Goal: Information Seeking & Learning: Compare options

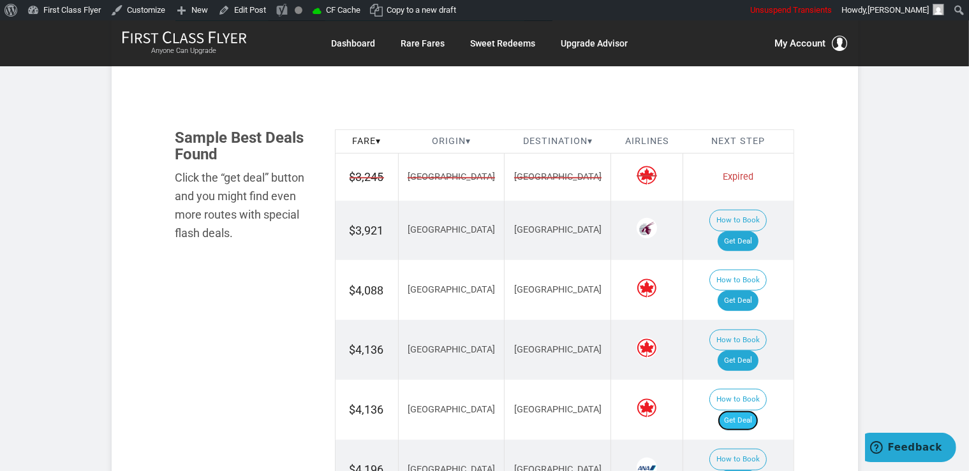
click at [749, 411] on link "Get Deal" at bounding box center [738, 421] width 41 height 20
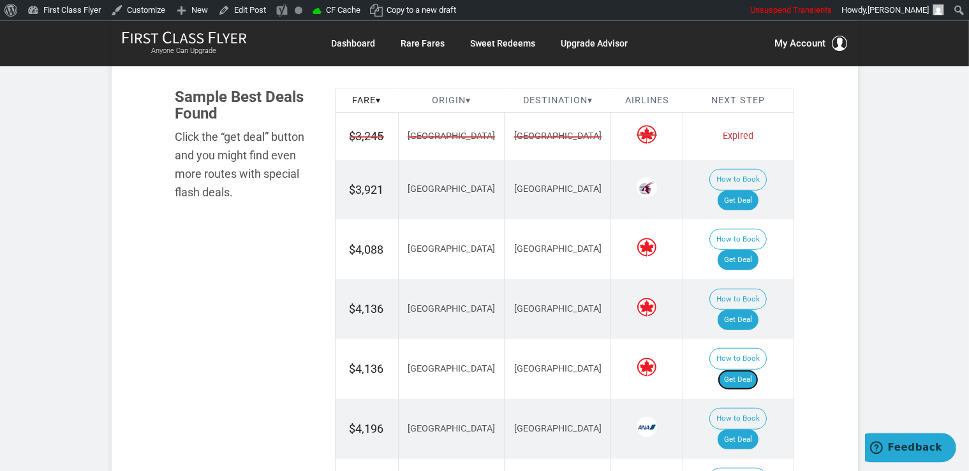
scroll to position [808, 0]
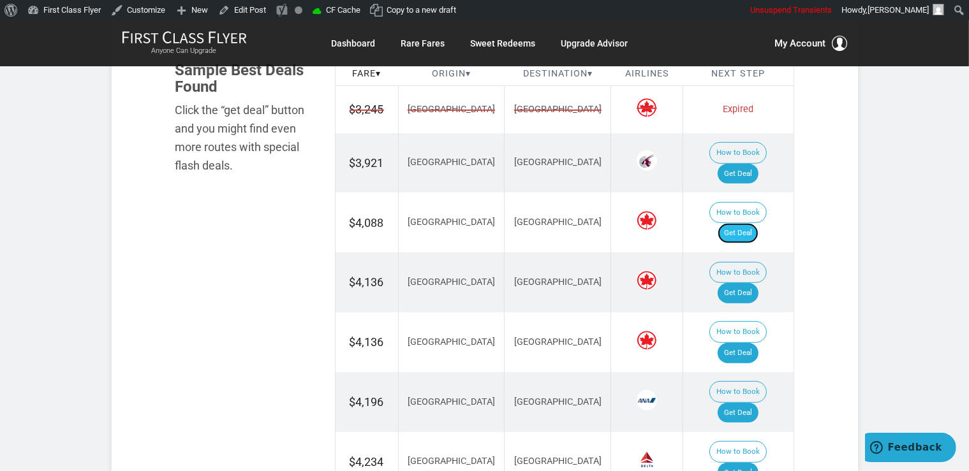
click at [735, 223] on link "Get Deal" at bounding box center [738, 233] width 41 height 20
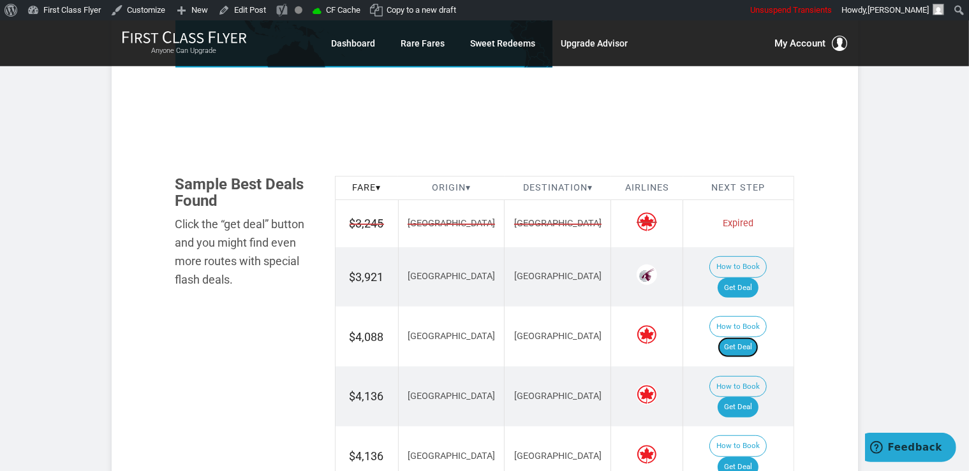
scroll to position [674, 0]
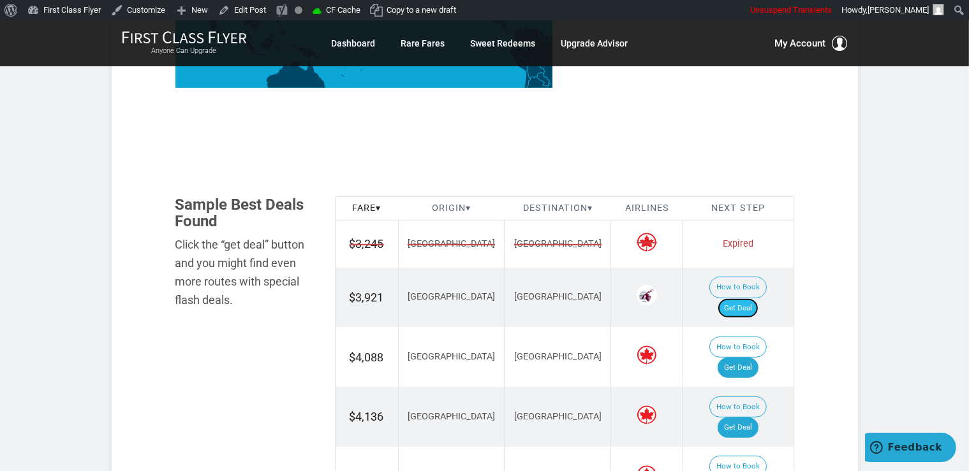
click at [751, 299] on link "Get Deal" at bounding box center [738, 309] width 41 height 20
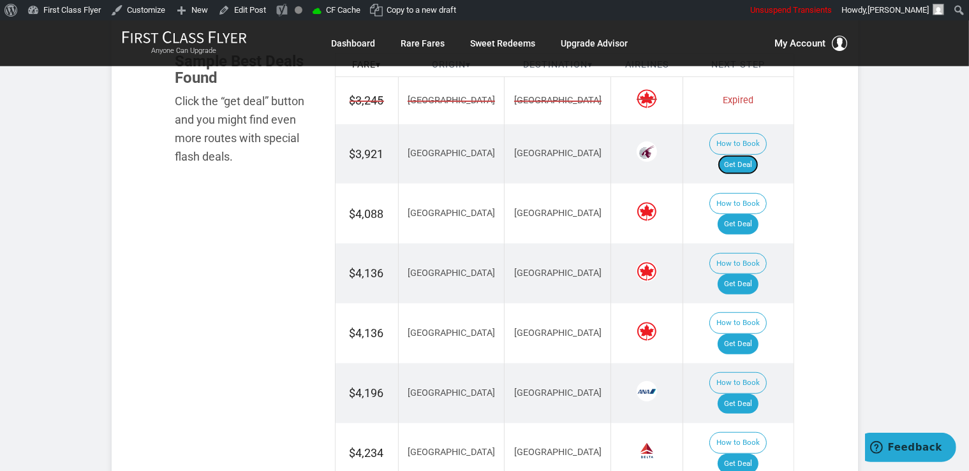
scroll to position [875, 0]
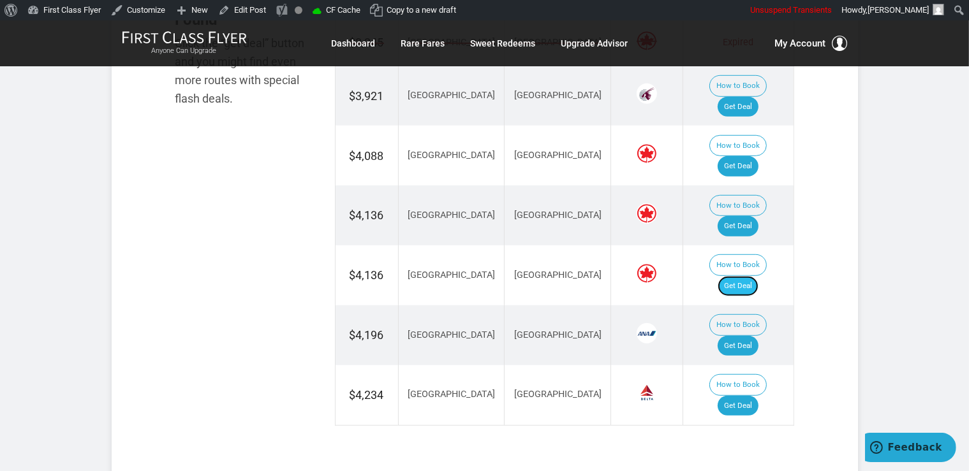
click at [750, 276] on link "Get Deal" at bounding box center [738, 286] width 41 height 20
click at [749, 336] on link "Get Deal" at bounding box center [738, 346] width 41 height 20
click at [747, 396] on link "Get Deal" at bounding box center [738, 406] width 41 height 20
click at [748, 396] on link "Get Deal" at bounding box center [738, 406] width 41 height 20
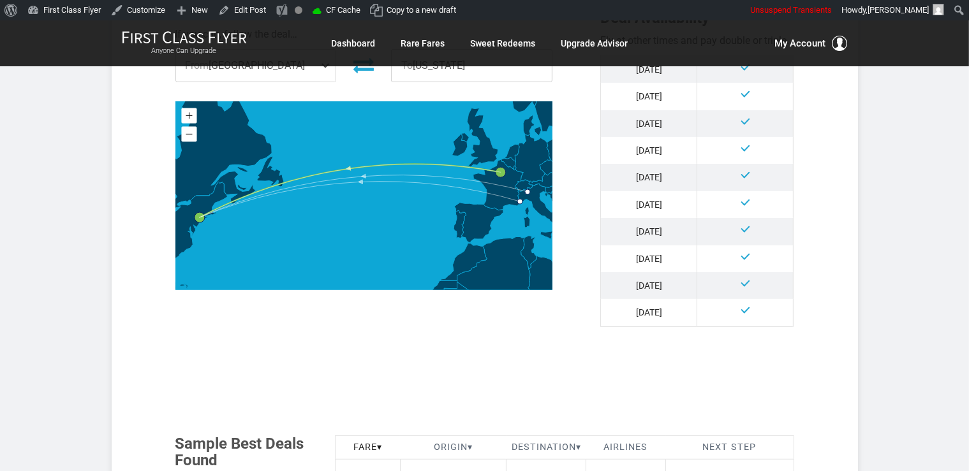
scroll to position [674, 0]
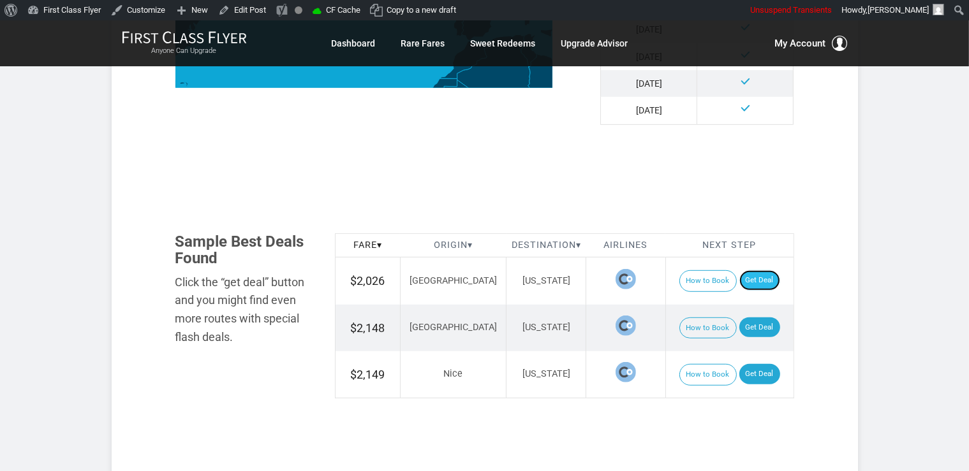
click at [752, 277] on link "Get Deal" at bounding box center [759, 280] width 41 height 20
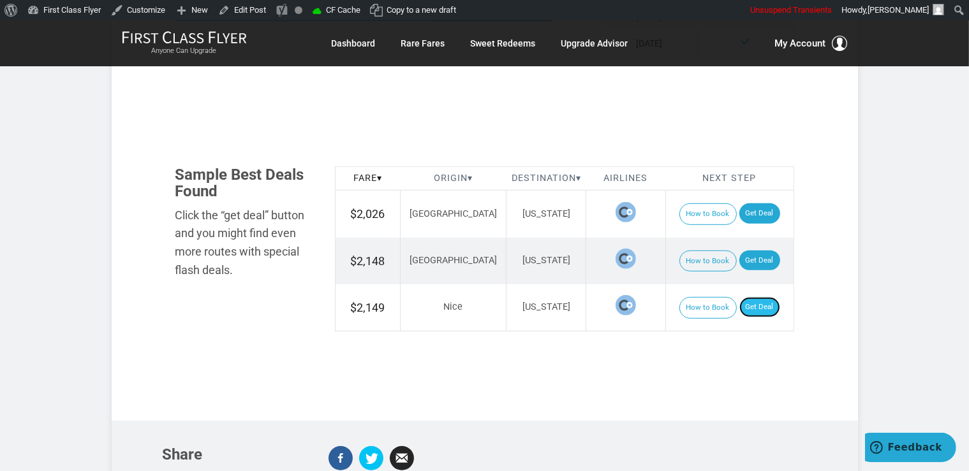
click at [742, 307] on link "Get Deal" at bounding box center [759, 307] width 41 height 20
click at [758, 266] on link "Get Deal" at bounding box center [759, 261] width 41 height 20
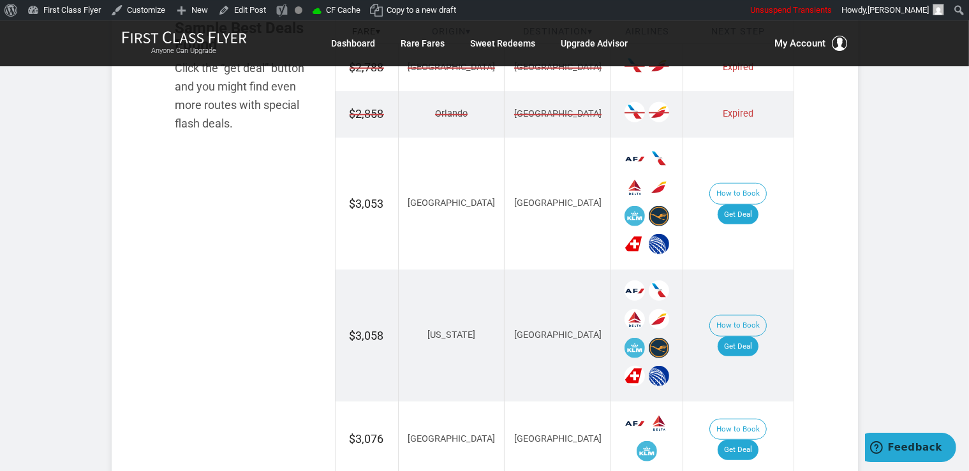
scroll to position [875, 0]
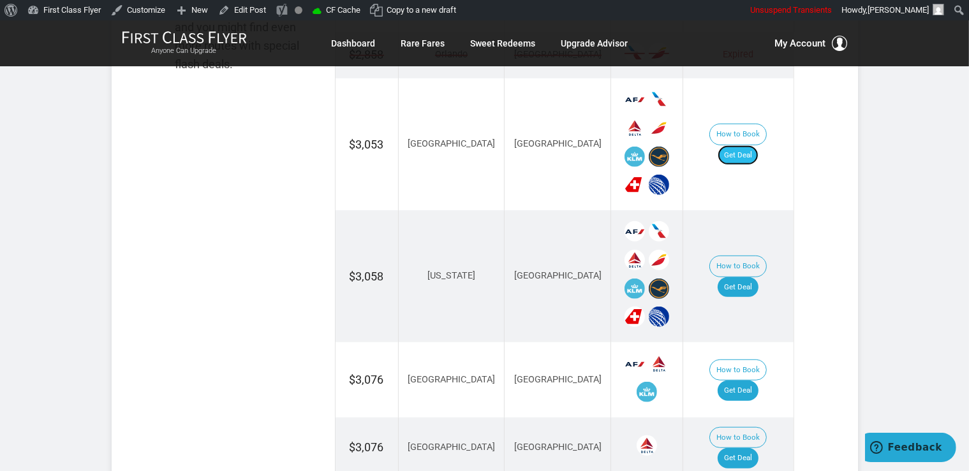
click at [741, 145] on link "Get Deal" at bounding box center [738, 155] width 41 height 20
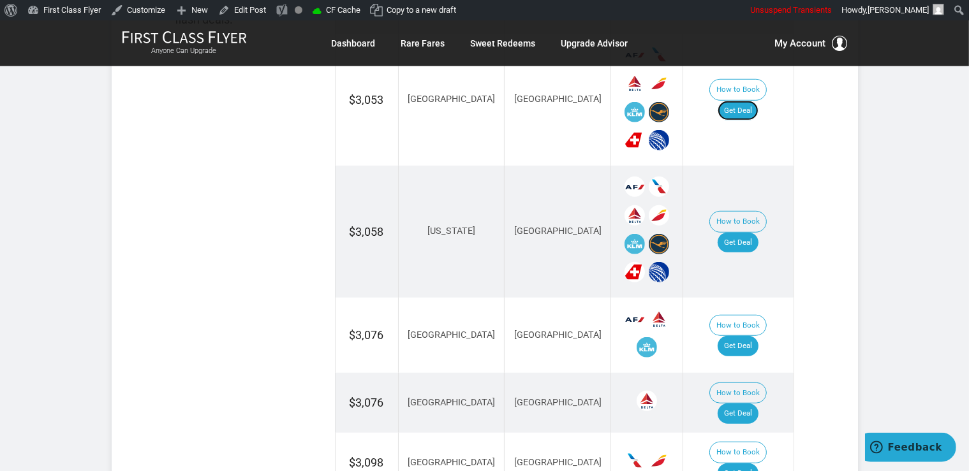
scroll to position [943, 0]
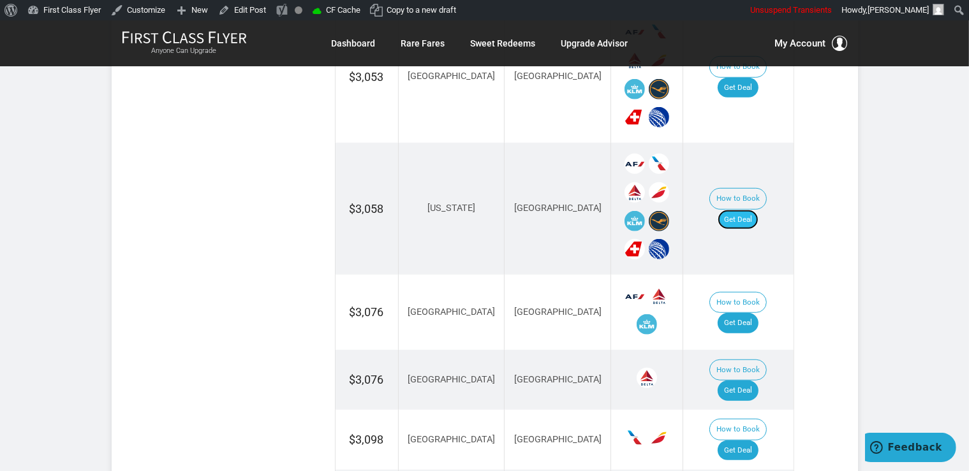
click at [755, 210] on link "Get Deal" at bounding box center [738, 220] width 41 height 20
click at [753, 313] on link "Get Deal" at bounding box center [738, 323] width 41 height 20
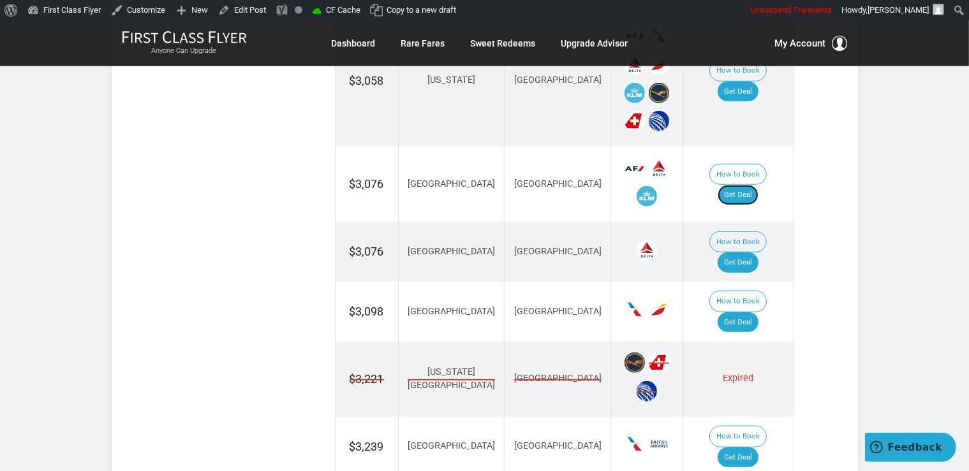
scroll to position [1077, 0]
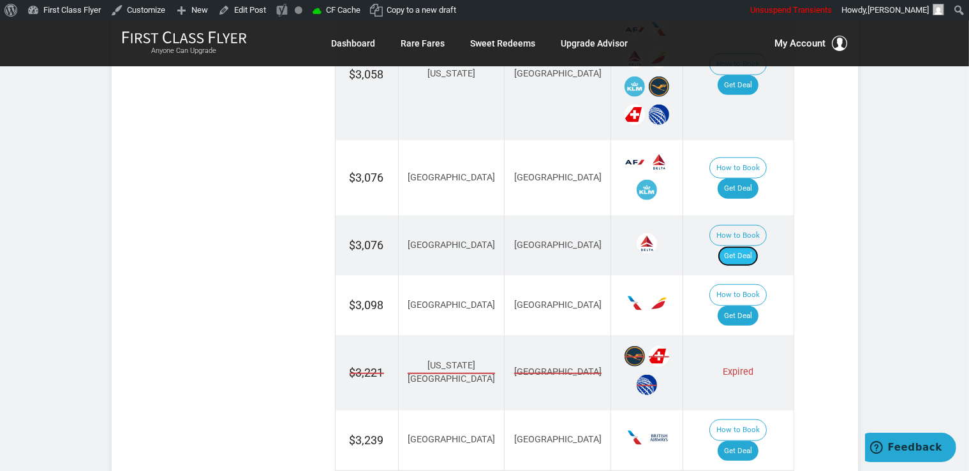
click at [755, 246] on link "Get Deal" at bounding box center [738, 256] width 41 height 20
click at [757, 306] on link "Get Deal" at bounding box center [738, 316] width 41 height 20
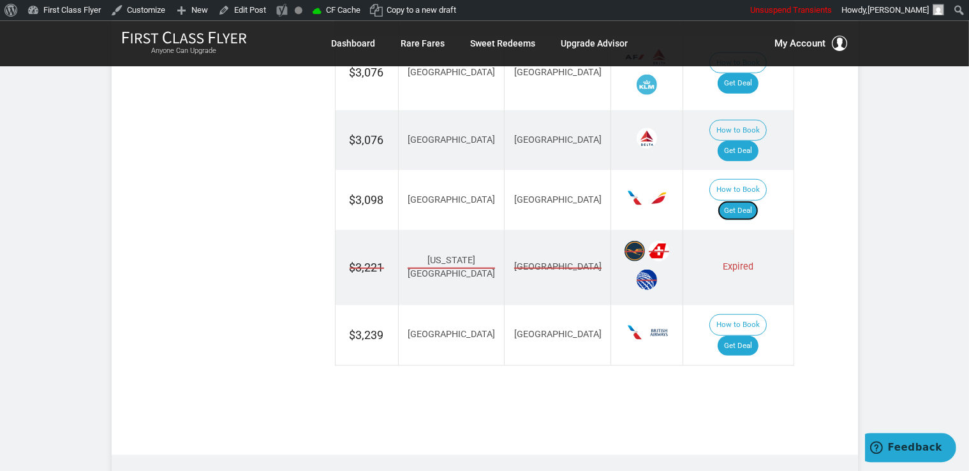
scroll to position [1198, 0]
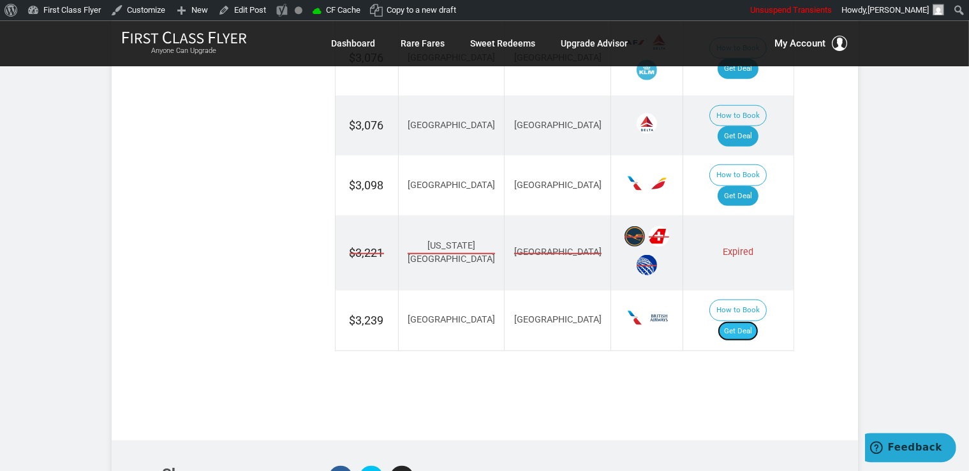
click at [753, 321] on link "Get Deal" at bounding box center [738, 331] width 41 height 20
click at [744, 321] on link "Get Deal" at bounding box center [738, 331] width 41 height 20
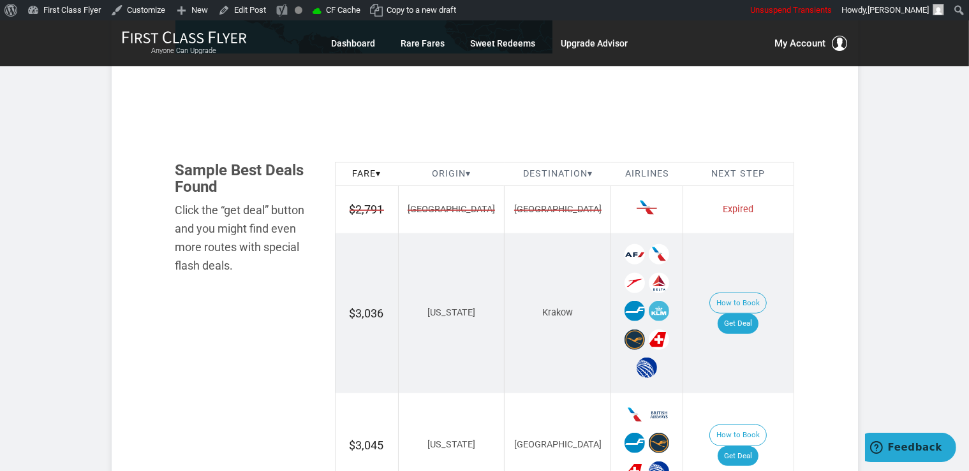
scroll to position [808, 0]
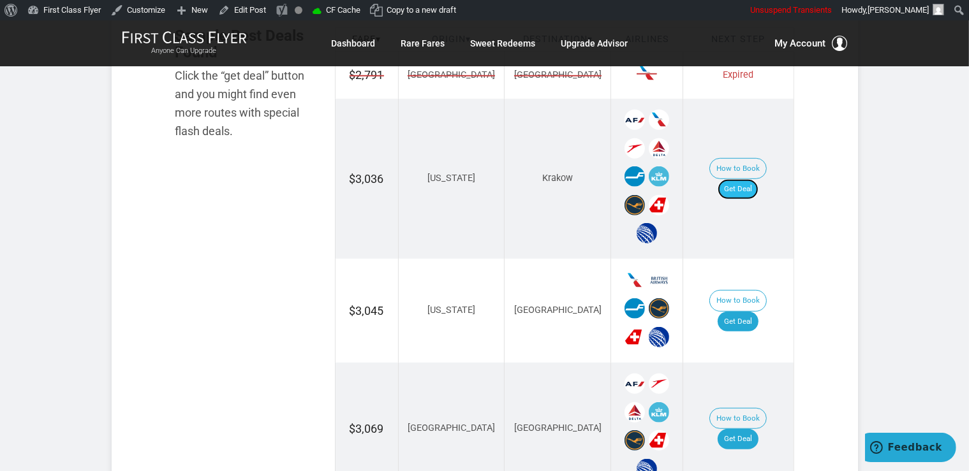
click at [749, 182] on link "Get Deal" at bounding box center [738, 189] width 41 height 20
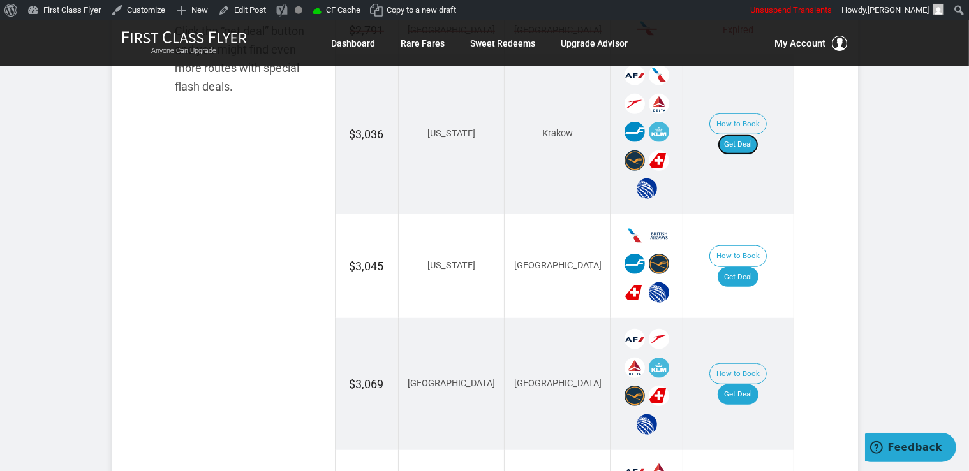
scroll to position [943, 0]
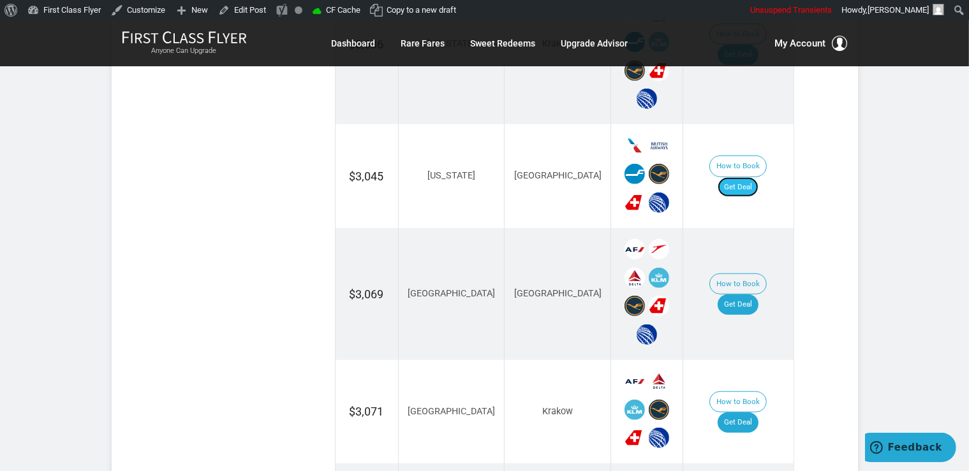
drag, startPoint x: 736, startPoint y: 170, endPoint x: 742, endPoint y: 170, distance: 6.4
click at [736, 177] on link "Get Deal" at bounding box center [738, 187] width 41 height 20
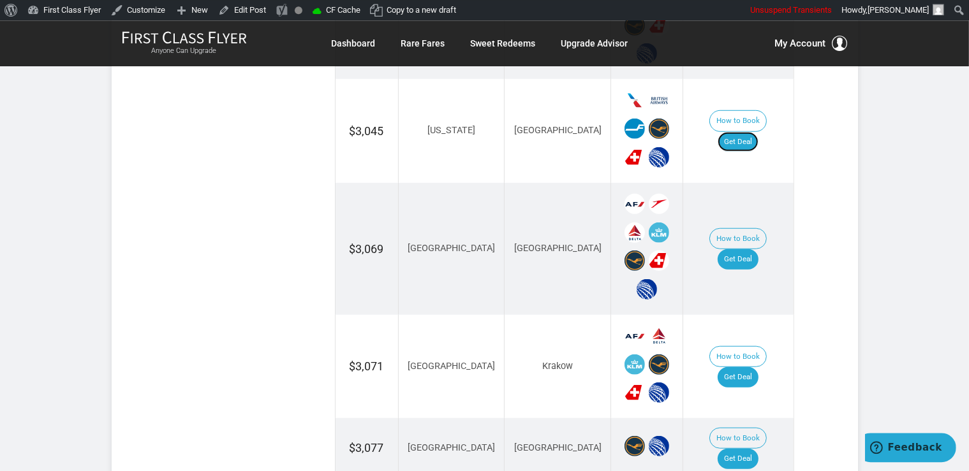
scroll to position [1010, 0]
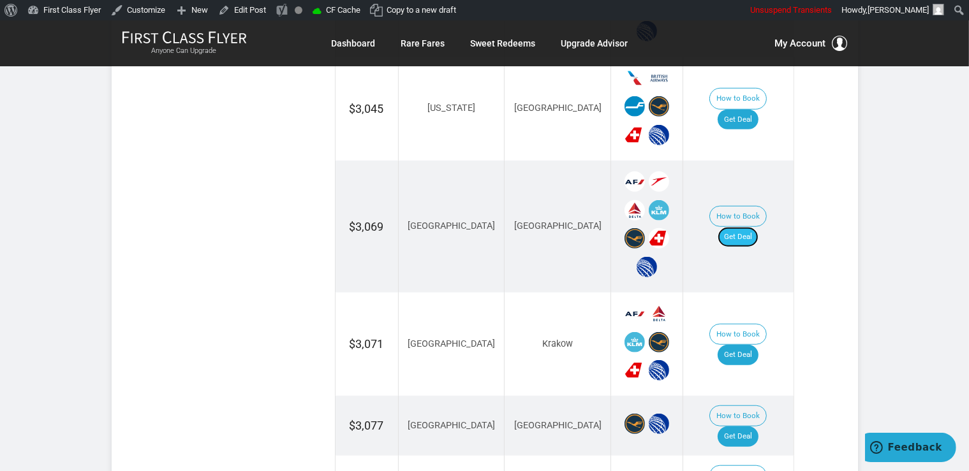
click at [746, 227] on link "Get Deal" at bounding box center [738, 237] width 41 height 20
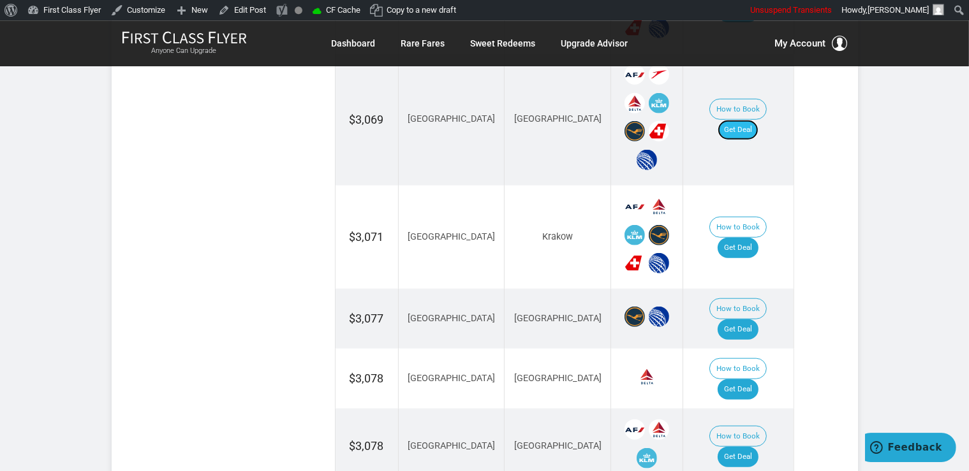
scroll to position [1212, 0]
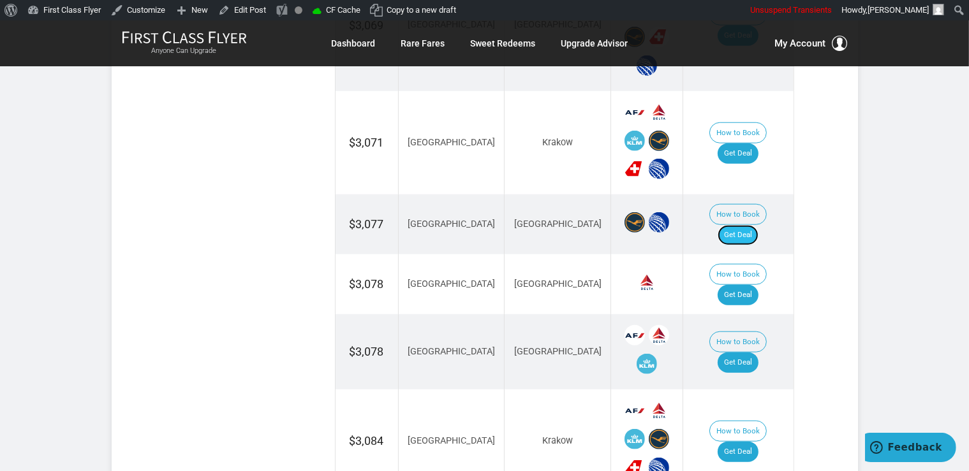
click at [751, 225] on link "Get Deal" at bounding box center [738, 235] width 41 height 20
click at [754, 285] on link "Get Deal" at bounding box center [738, 295] width 41 height 20
click at [751, 353] on link "Get Deal" at bounding box center [738, 363] width 41 height 20
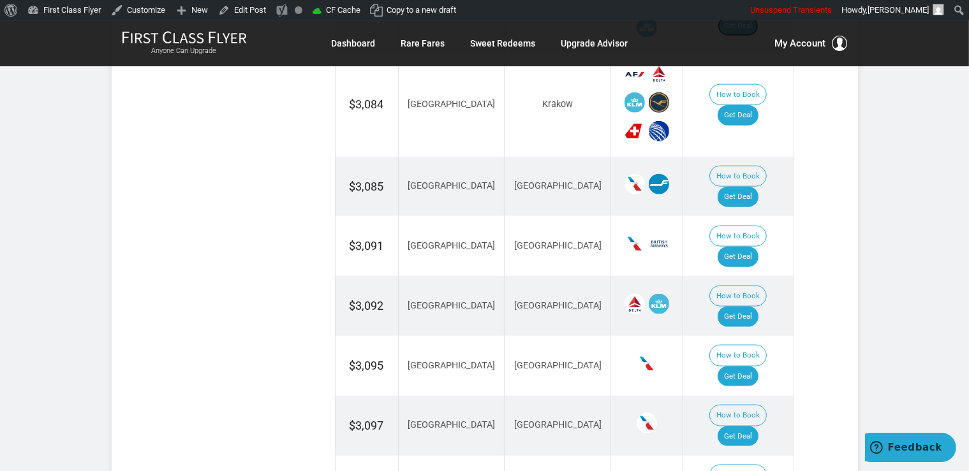
scroll to position [1549, 0]
click at [758, 247] on link "Get Deal" at bounding box center [738, 257] width 41 height 20
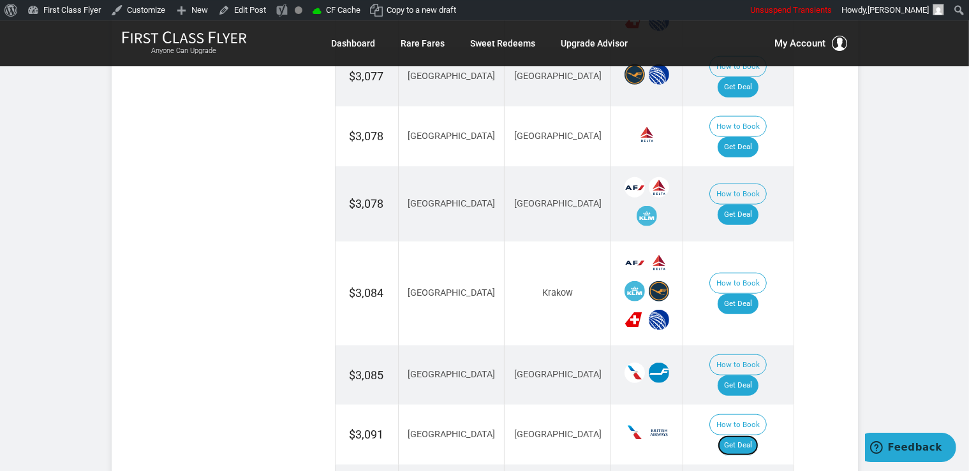
scroll to position [1347, 0]
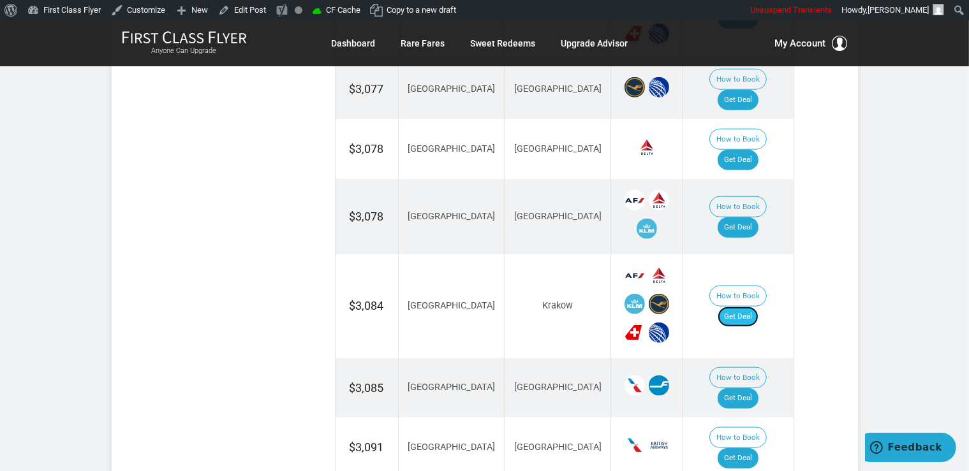
click at [752, 307] on link "Get Deal" at bounding box center [738, 317] width 41 height 20
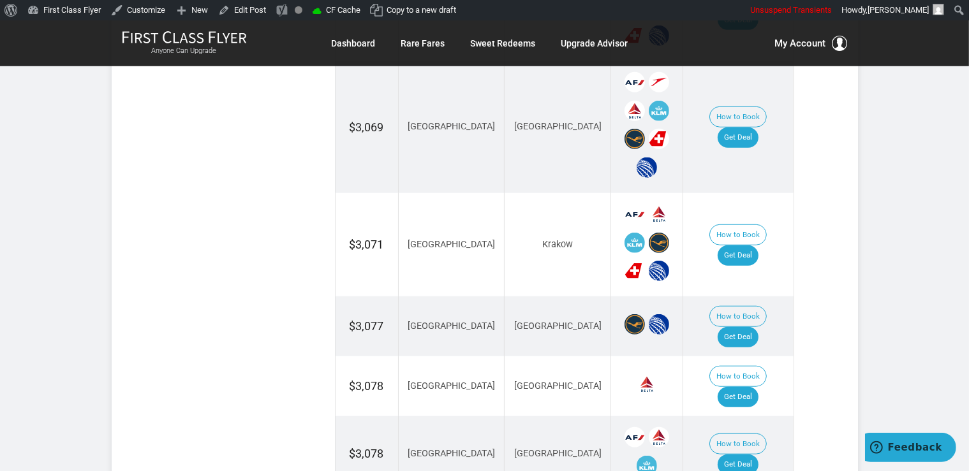
scroll to position [1077, 0]
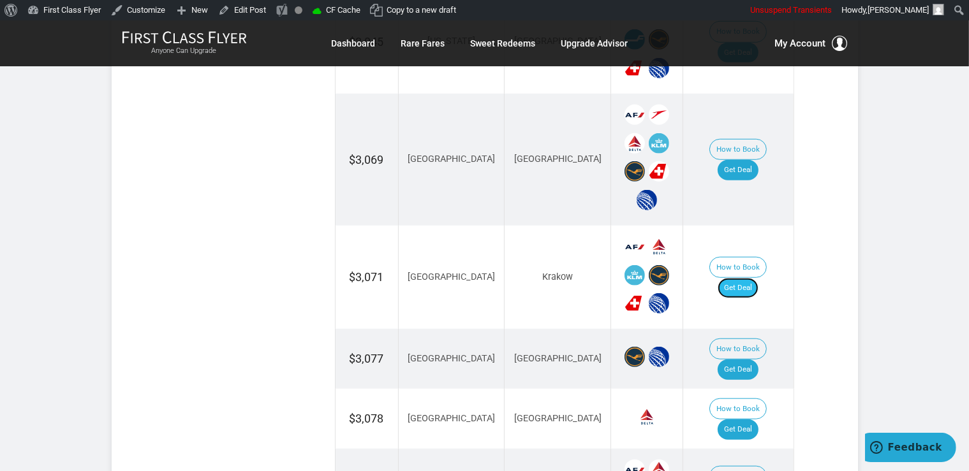
click at [746, 278] on link "Get Deal" at bounding box center [738, 288] width 41 height 20
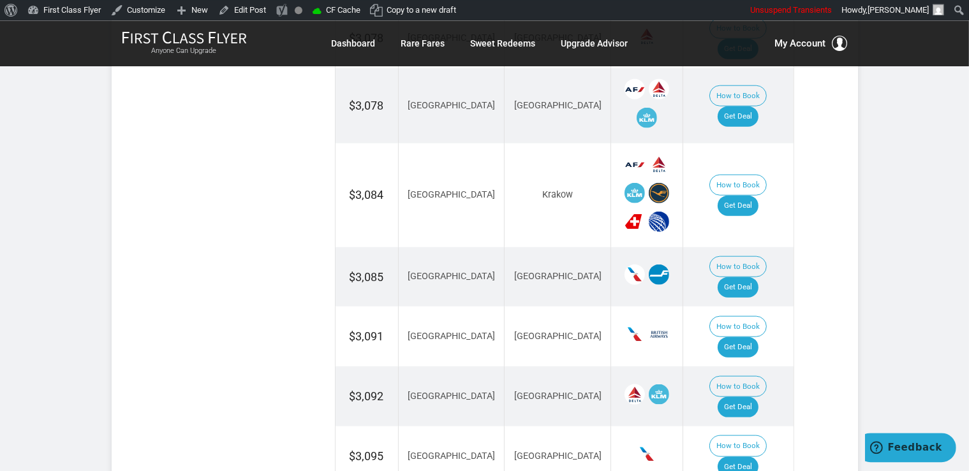
scroll to position [1549, 0]
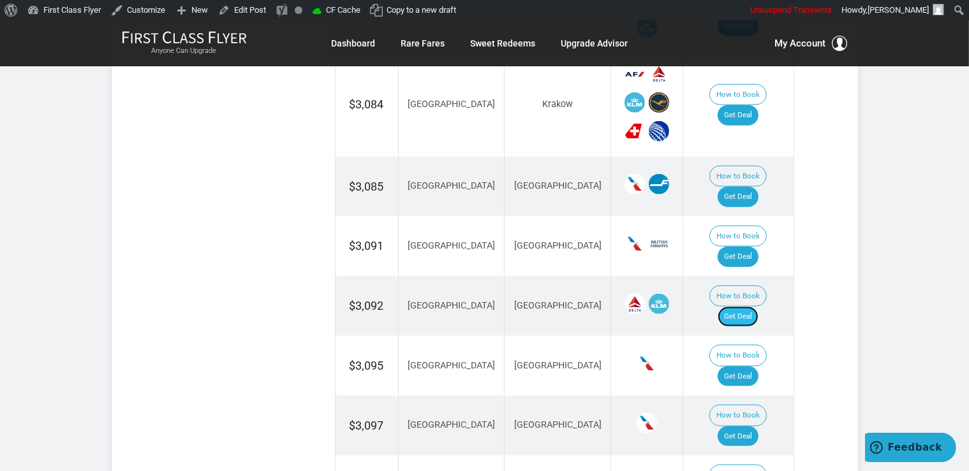
click at [758, 307] on link "Get Deal" at bounding box center [738, 317] width 41 height 20
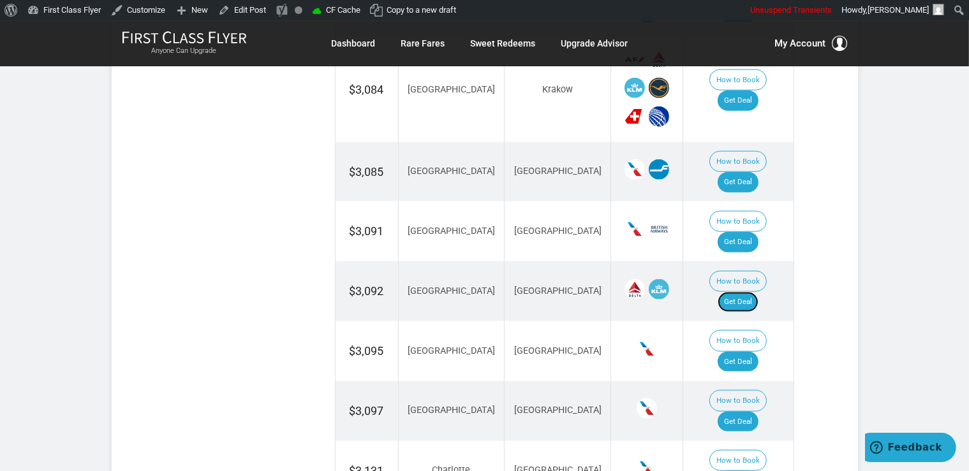
scroll to position [1482, 0]
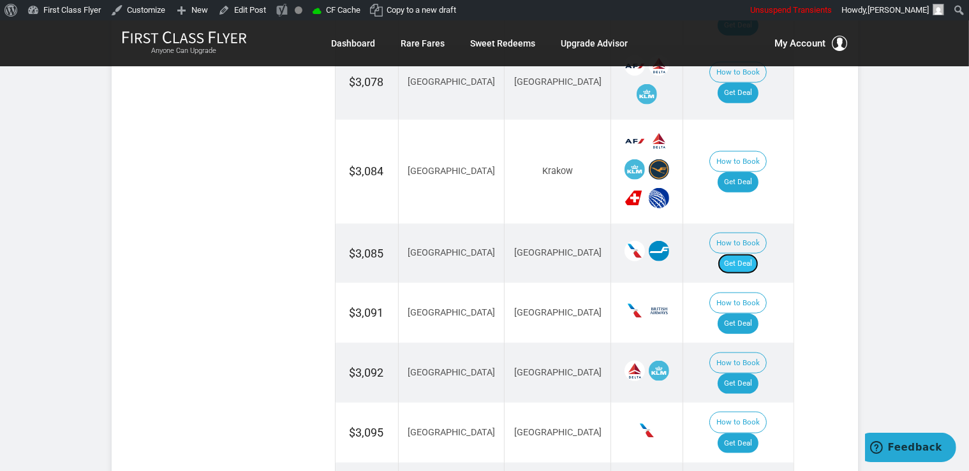
click at [751, 254] on link "Get Deal" at bounding box center [738, 264] width 41 height 20
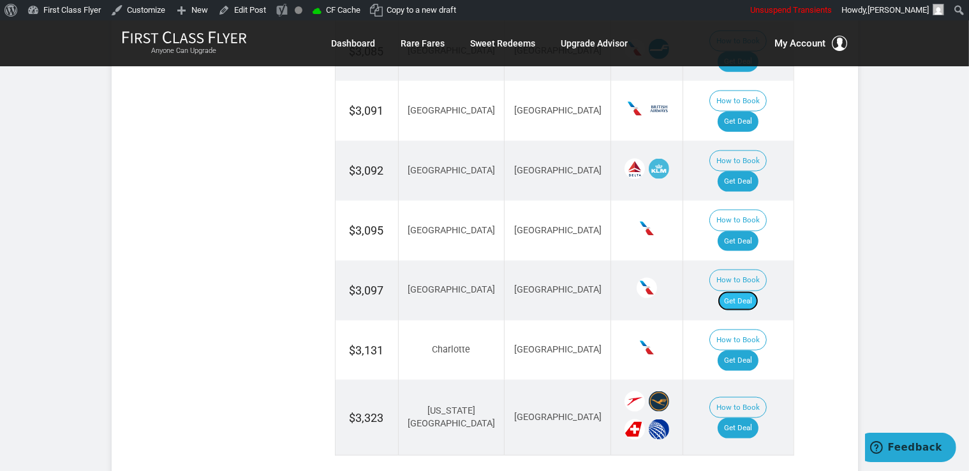
click at [753, 291] on link "Get Deal" at bounding box center [738, 301] width 41 height 20
click at [758, 351] on link "Get Deal" at bounding box center [738, 361] width 41 height 20
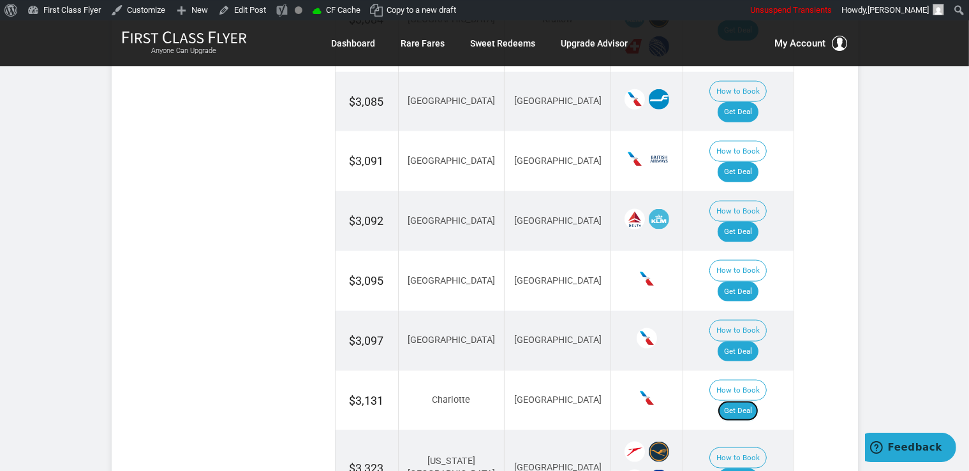
scroll to position [1616, 0]
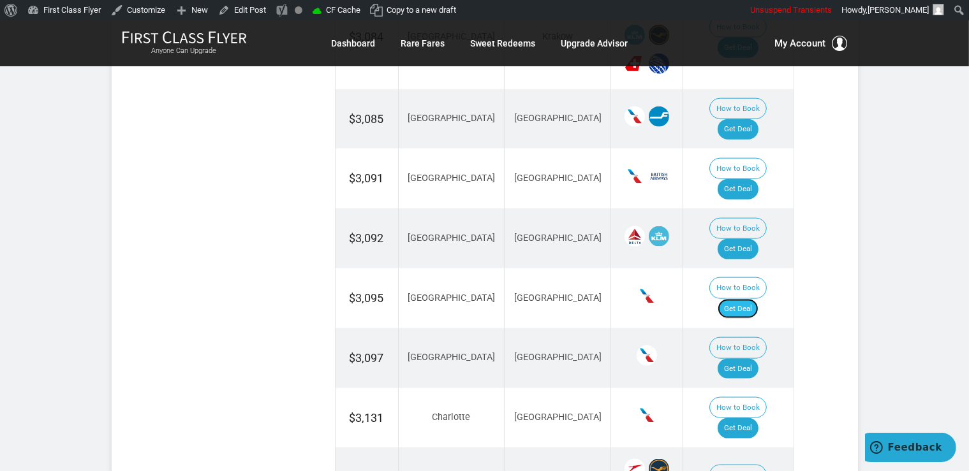
click at [745, 299] on link "Get Deal" at bounding box center [738, 309] width 41 height 20
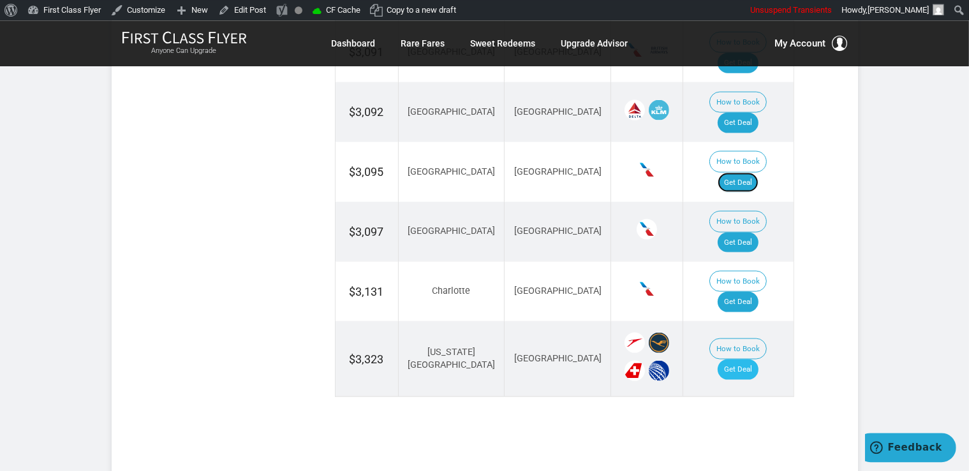
scroll to position [1751, 0]
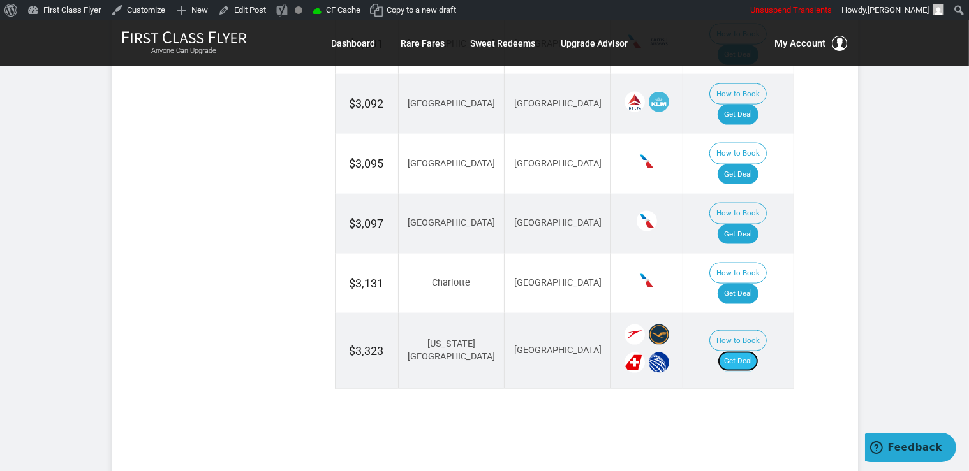
click at [736, 351] on link "Get Deal" at bounding box center [738, 361] width 41 height 20
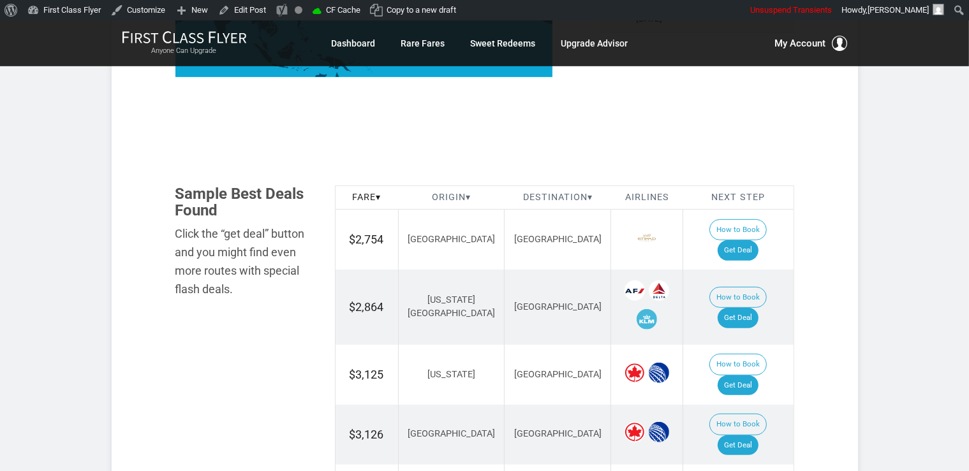
scroll to position [712, 0]
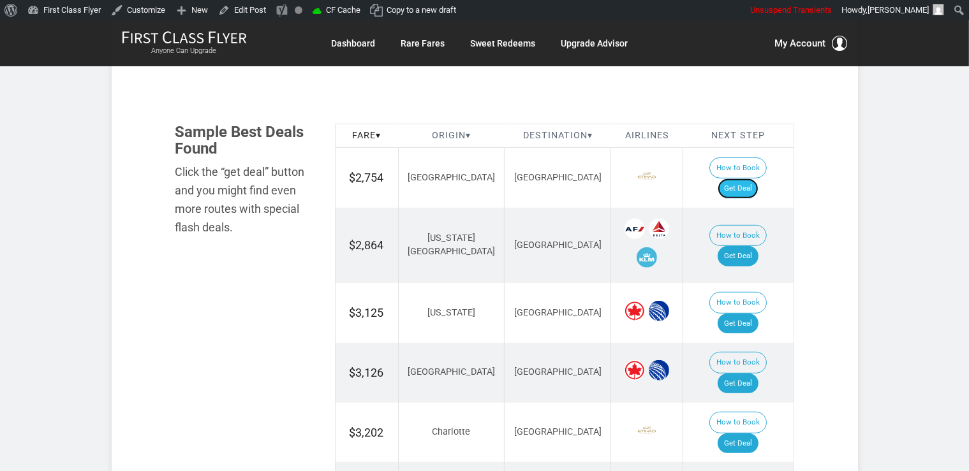
click at [751, 179] on link "Get Deal" at bounding box center [738, 189] width 41 height 20
click at [755, 314] on link "Get Deal" at bounding box center [738, 324] width 41 height 20
click at [758, 246] on link "Get Deal" at bounding box center [738, 256] width 41 height 20
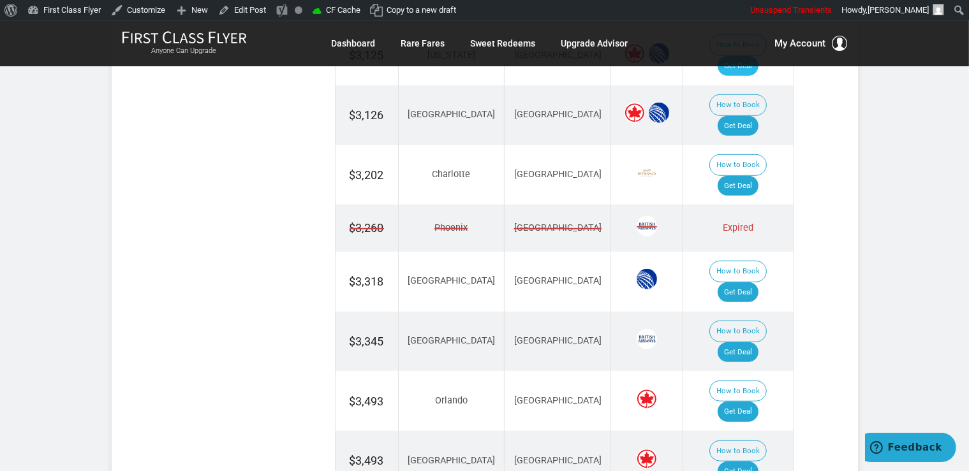
scroll to position [982, 0]
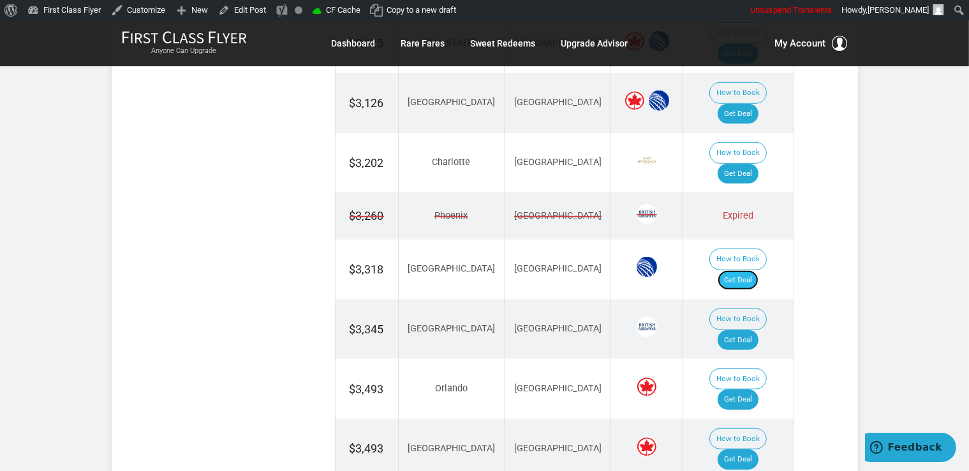
click at [749, 270] on link "Get Deal" at bounding box center [738, 280] width 41 height 20
click at [753, 330] on link "Get Deal" at bounding box center [738, 340] width 41 height 20
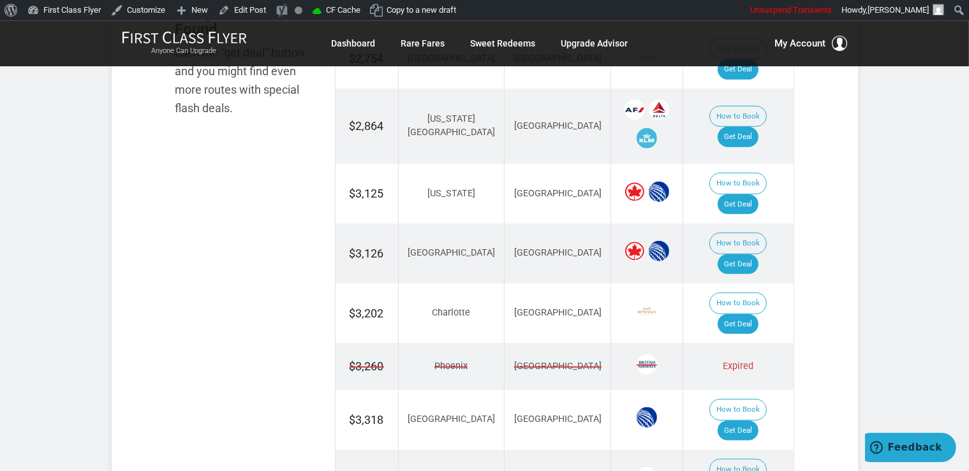
scroll to position [779, 0]
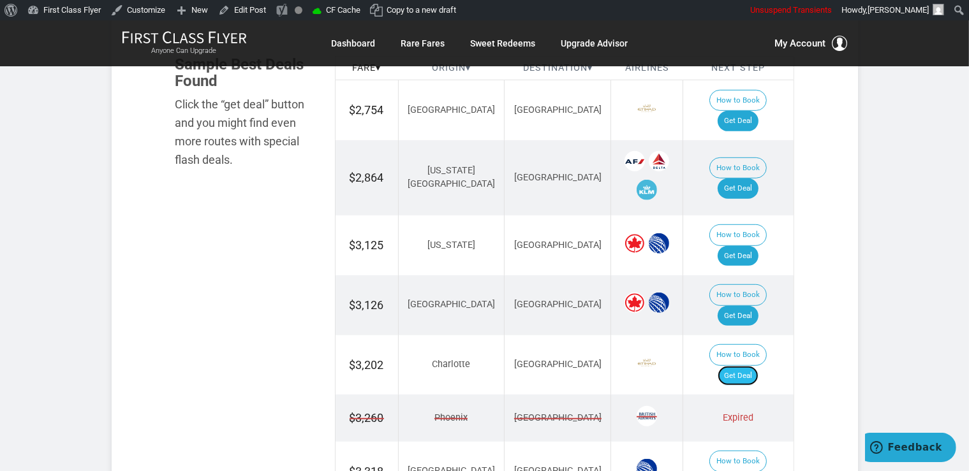
click at [758, 366] on link "Get Deal" at bounding box center [738, 376] width 41 height 20
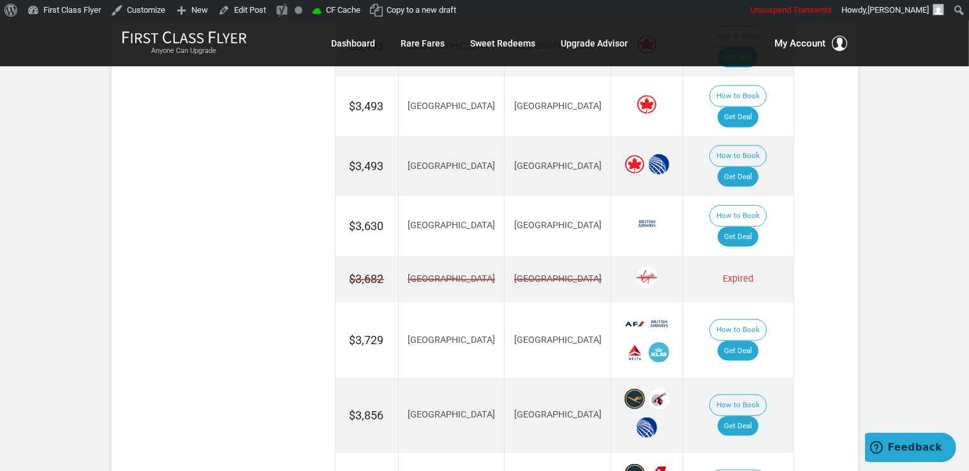
scroll to position [1385, 0]
click at [750, 415] on link "Get Deal" at bounding box center [738, 425] width 41 height 20
click at [753, 415] on link "Get Deal" at bounding box center [738, 425] width 41 height 20
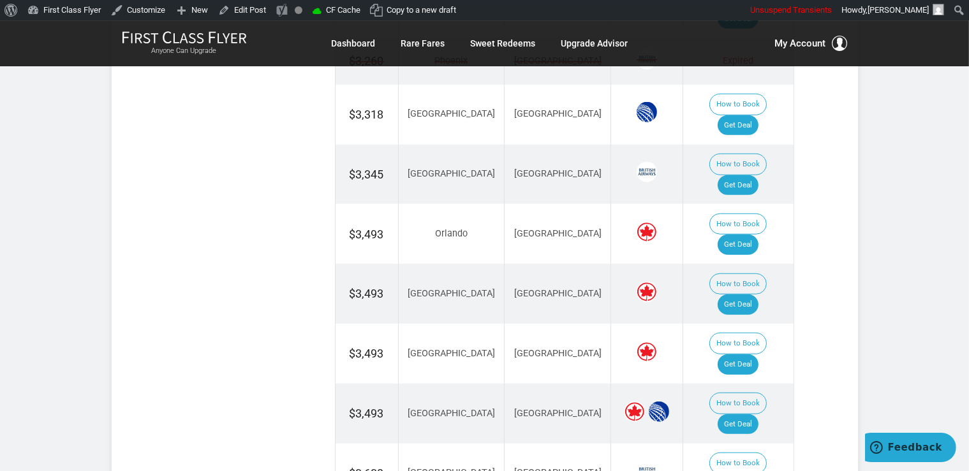
scroll to position [1116, 0]
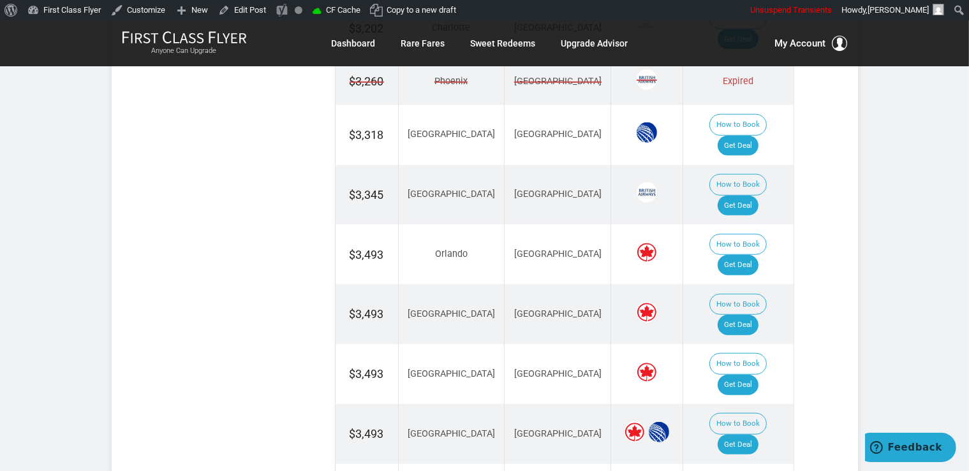
click at [746, 375] on link "Get Deal" at bounding box center [738, 385] width 41 height 20
click at [744, 435] on link "Get Deal" at bounding box center [738, 445] width 41 height 20
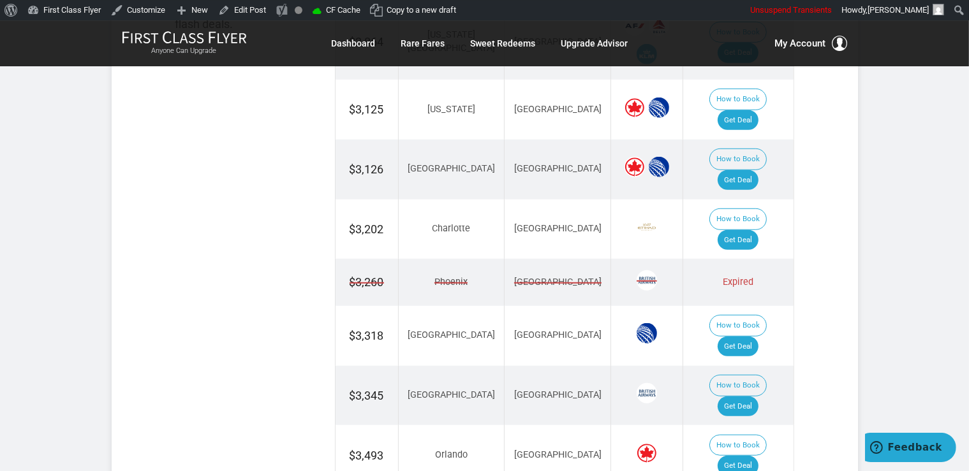
scroll to position [914, 0]
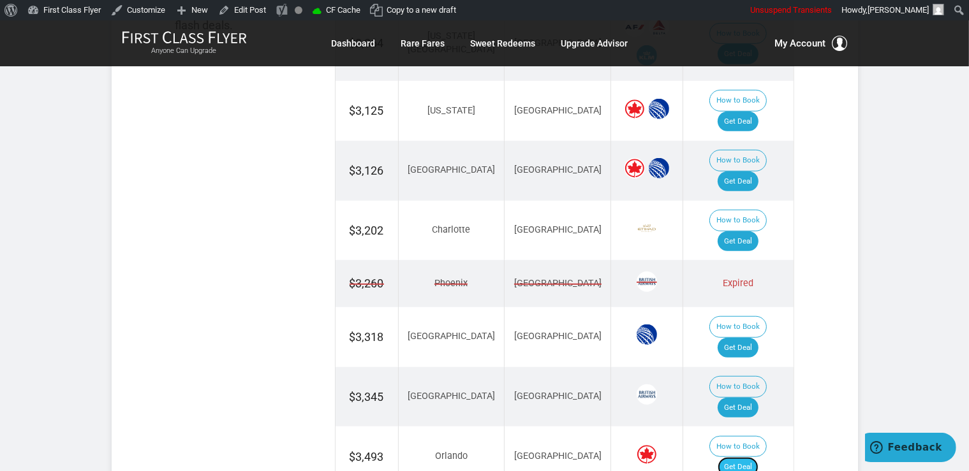
click at [754, 457] on link "Get Deal" at bounding box center [738, 467] width 41 height 20
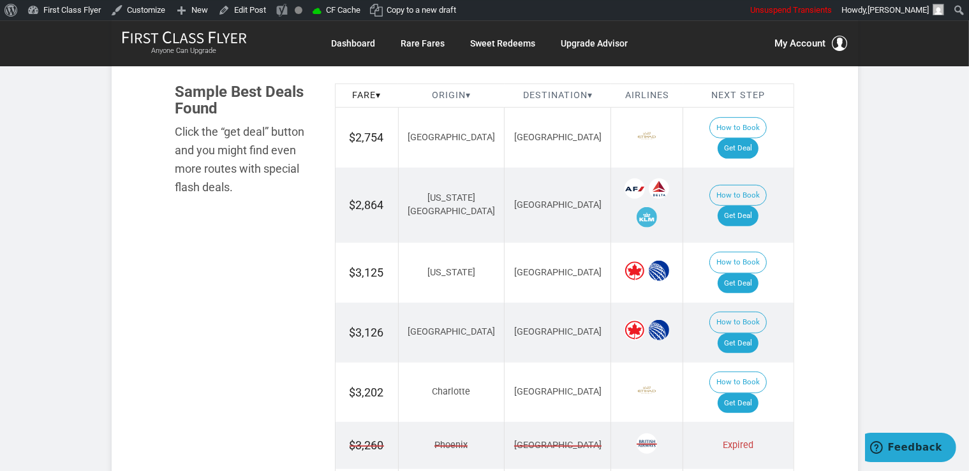
scroll to position [779, 0]
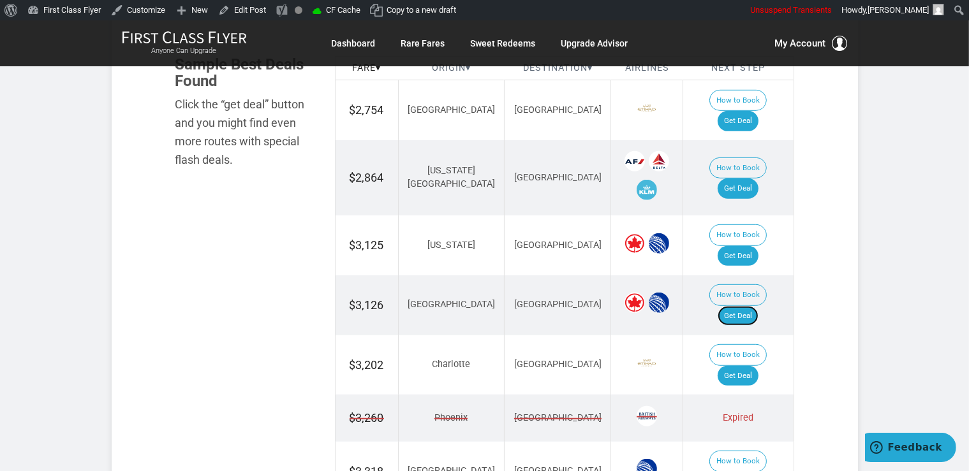
click at [758, 306] on link "Get Deal" at bounding box center [738, 316] width 41 height 20
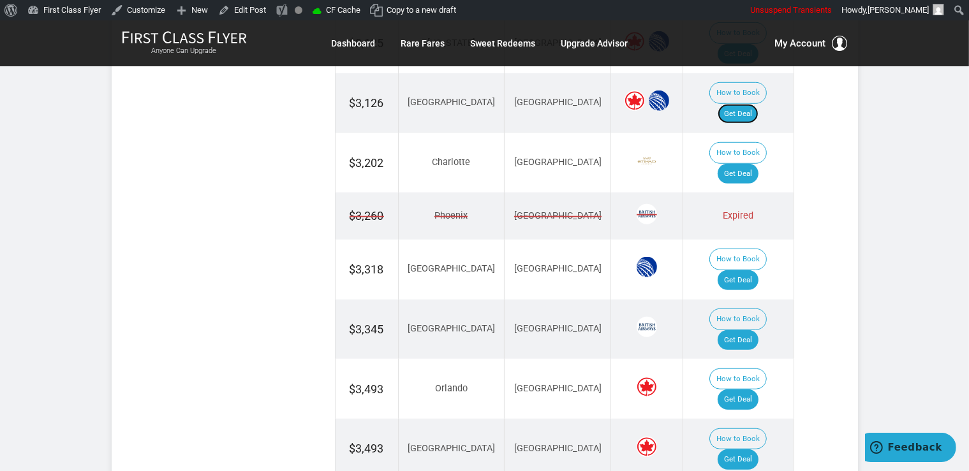
scroll to position [1116, 0]
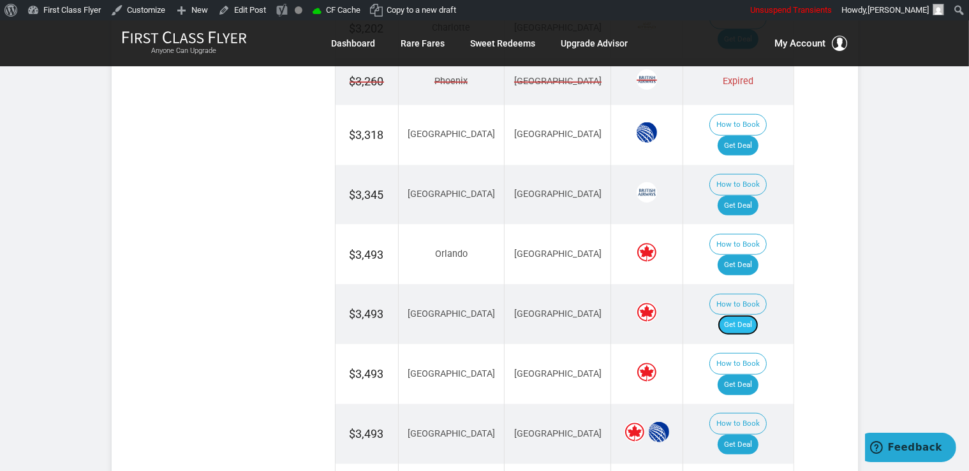
click at [736, 315] on link "Get Deal" at bounding box center [738, 325] width 41 height 20
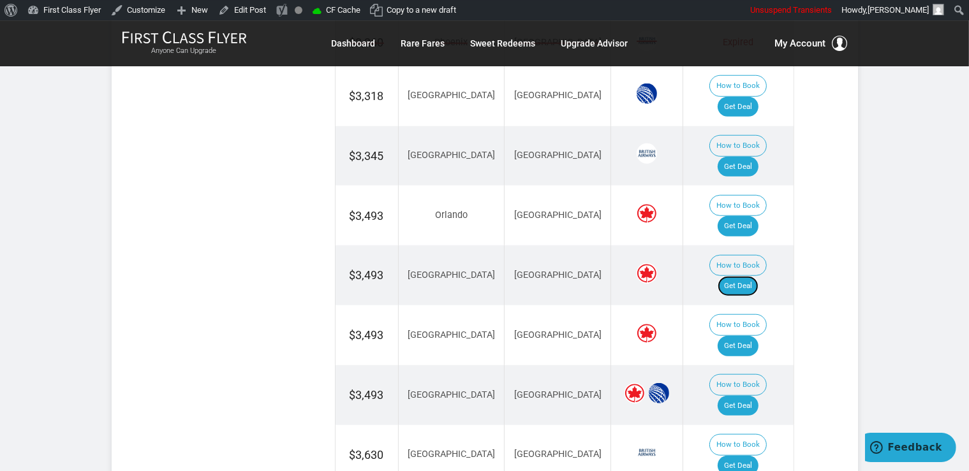
scroll to position [1251, 0]
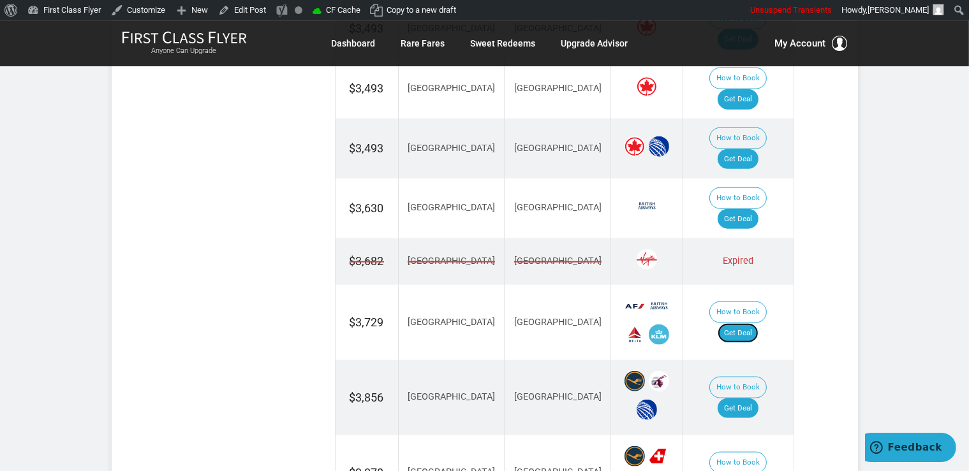
scroll to position [1520, 0]
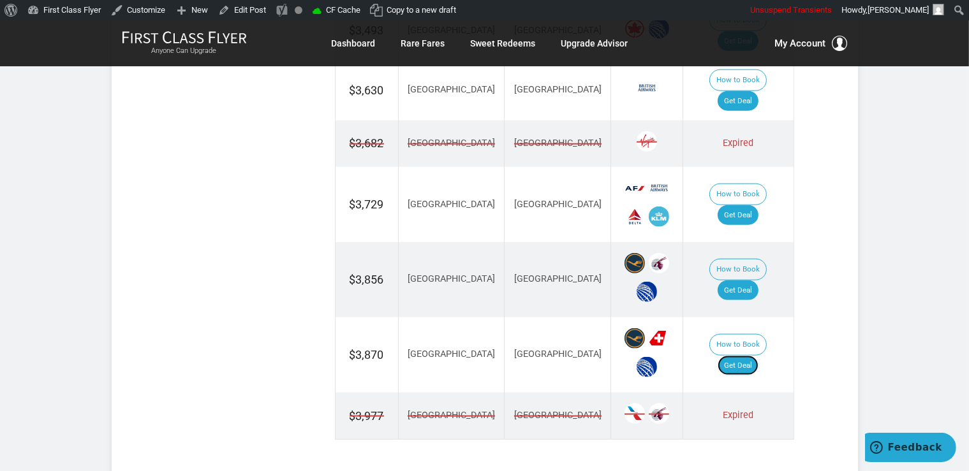
drag, startPoint x: 749, startPoint y: 198, endPoint x: 767, endPoint y: 202, distance: 17.6
click at [750, 356] on link "Get Deal" at bounding box center [738, 366] width 41 height 20
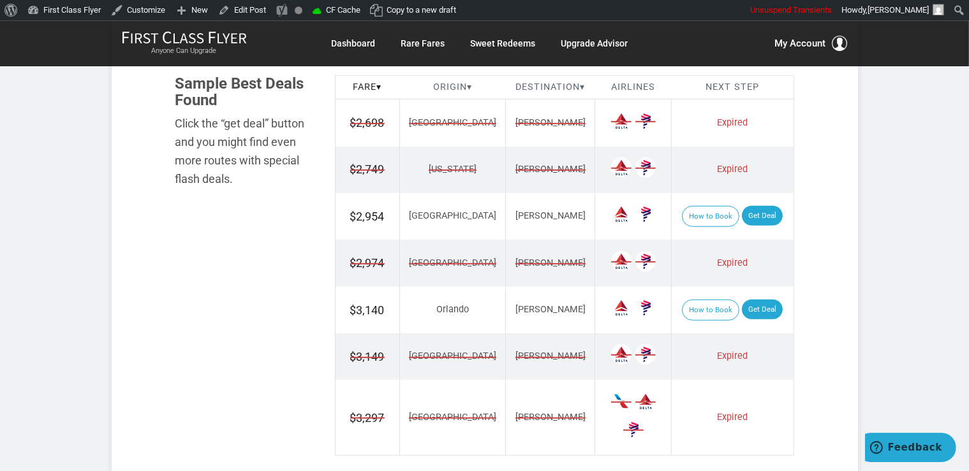
scroll to position [808, 0]
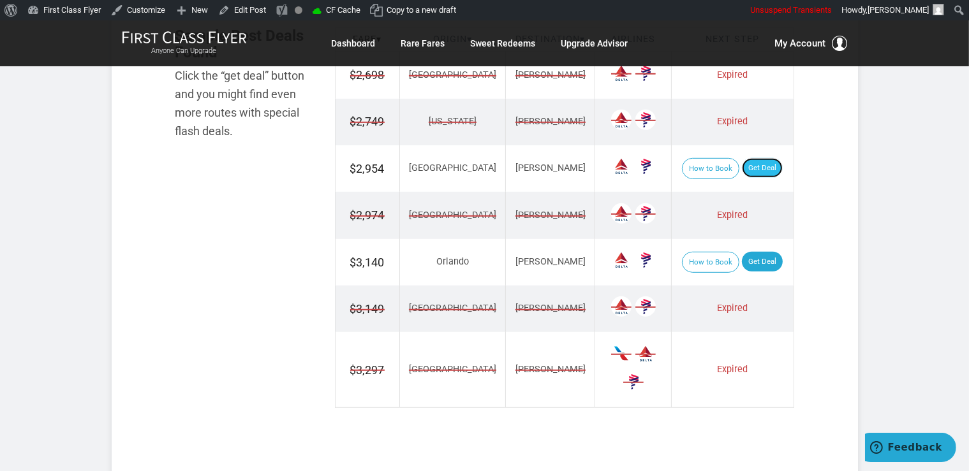
click at [748, 173] on link "Get Deal" at bounding box center [762, 168] width 41 height 20
click at [742, 256] on link "Get Deal" at bounding box center [762, 262] width 41 height 20
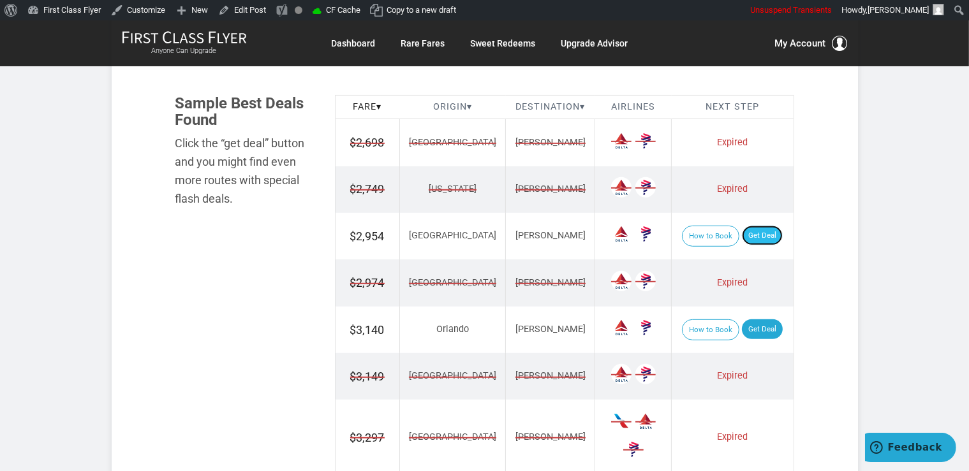
click at [754, 232] on link "Get Deal" at bounding box center [762, 236] width 41 height 20
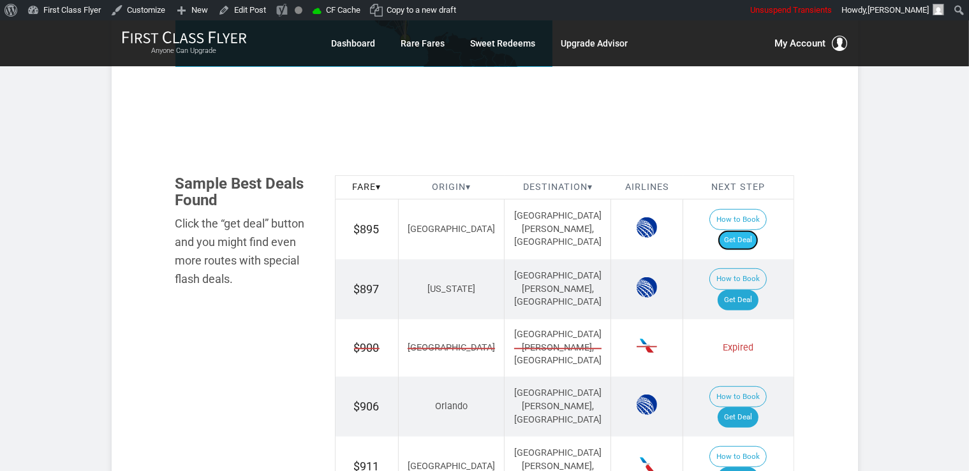
click at [754, 230] on link "Get Deal" at bounding box center [738, 240] width 41 height 20
click at [756, 408] on link "Get Deal" at bounding box center [738, 418] width 41 height 20
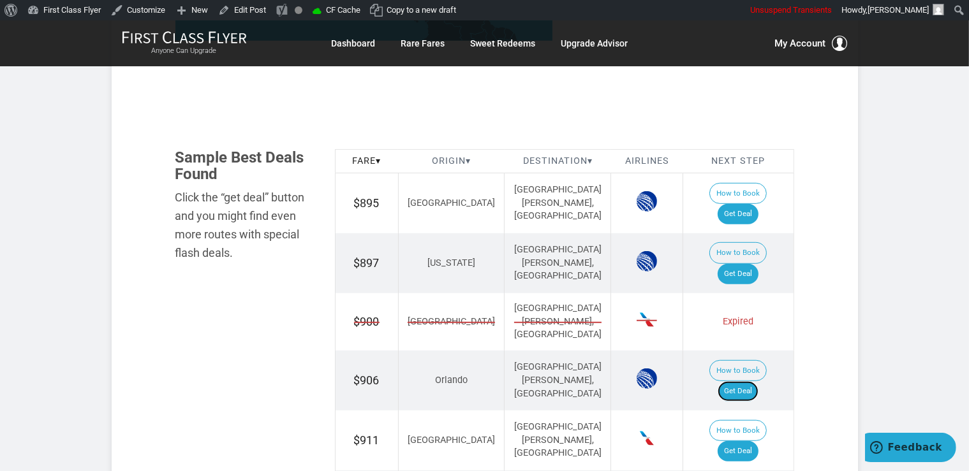
scroll to position [712, 0]
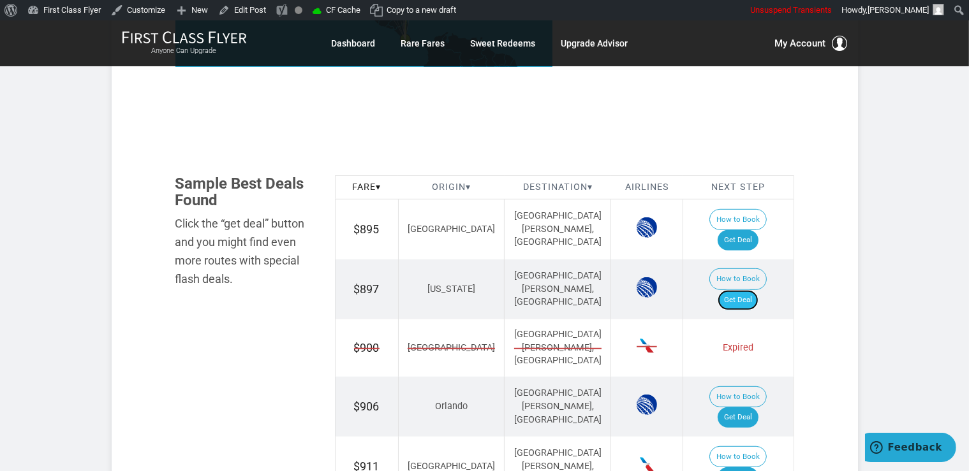
click at [744, 290] on link "Get Deal" at bounding box center [738, 300] width 41 height 20
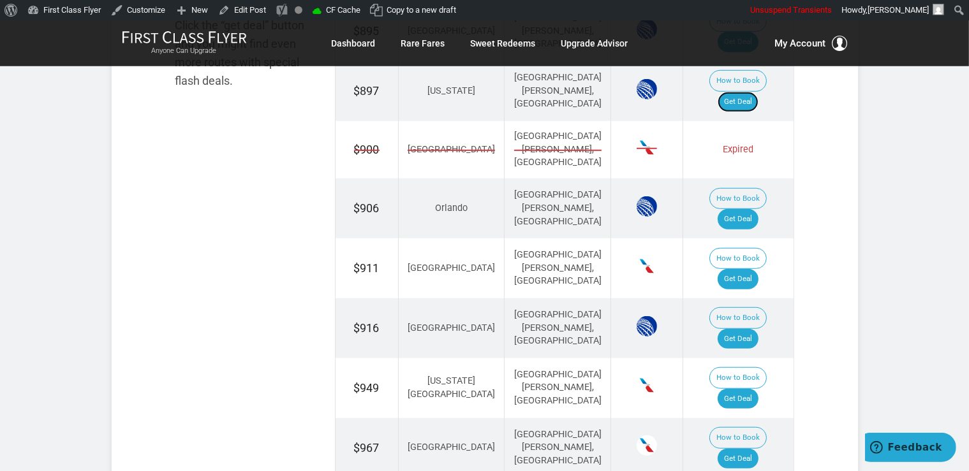
scroll to position [982, 0]
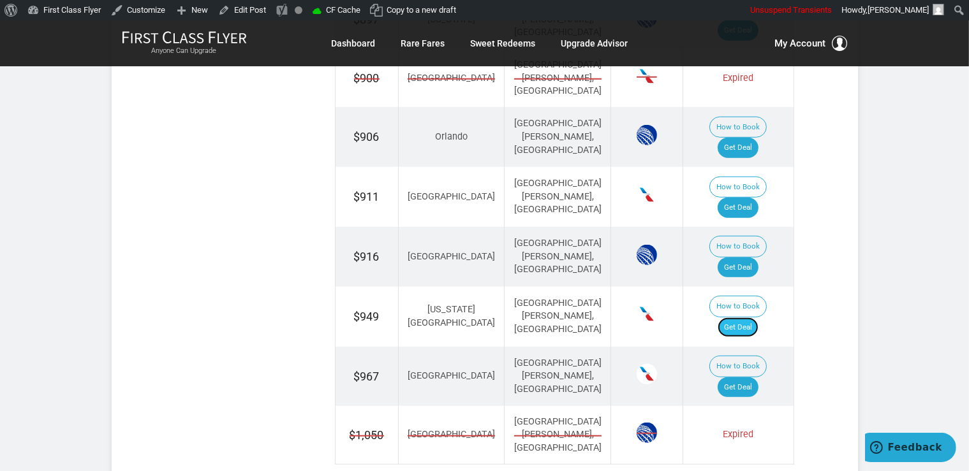
click at [742, 318] on link "Get Deal" at bounding box center [738, 328] width 41 height 20
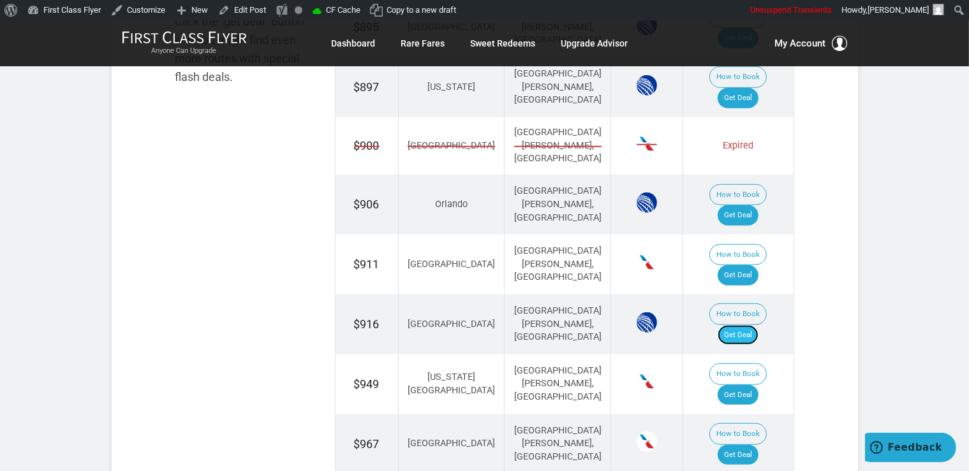
click at [753, 325] on link "Get Deal" at bounding box center [738, 335] width 41 height 20
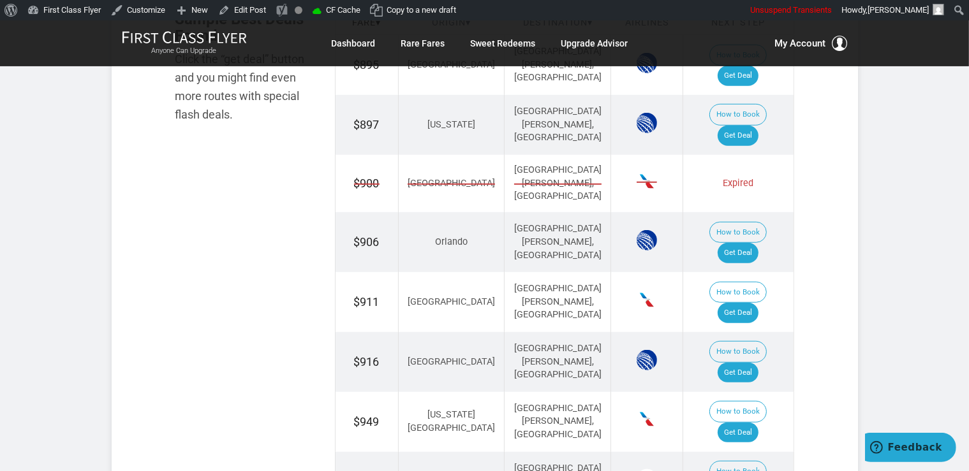
click at [748, 303] on link "Get Deal" at bounding box center [738, 313] width 41 height 20
click at [749, 303] on link "Get Deal" at bounding box center [738, 313] width 41 height 20
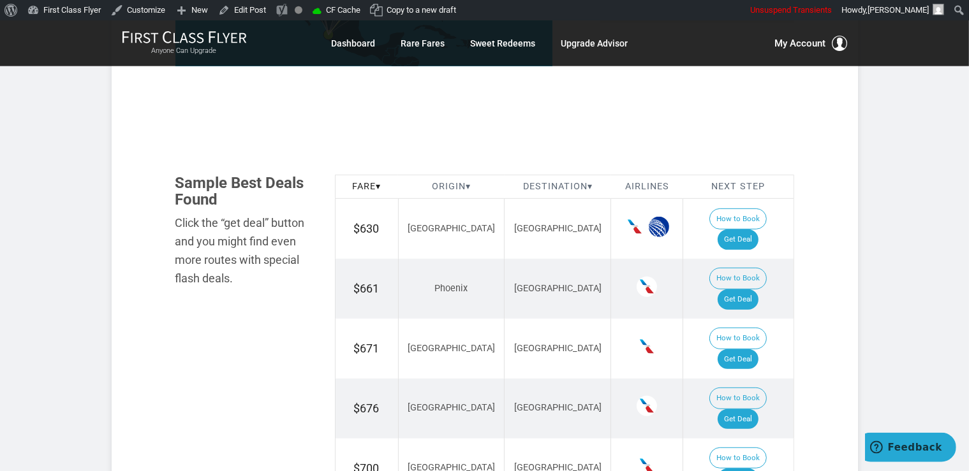
scroll to position [674, 0]
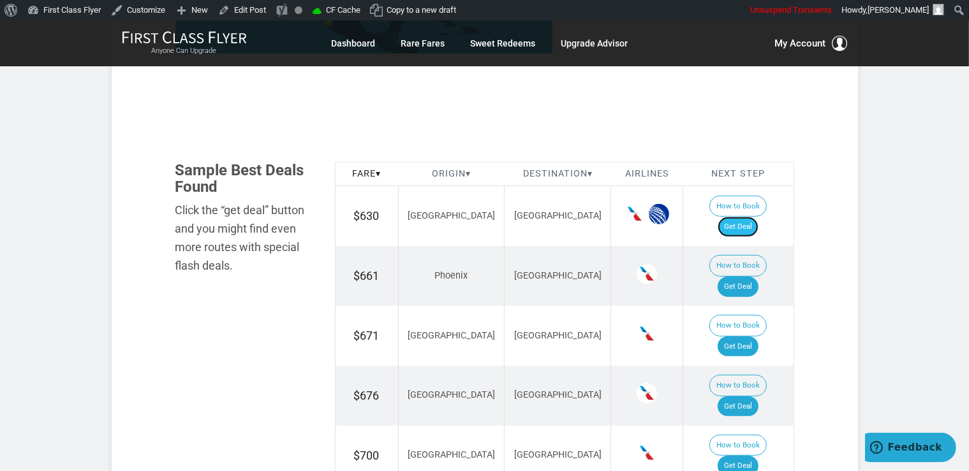
click at [754, 217] on link "Get Deal" at bounding box center [738, 227] width 41 height 20
click at [744, 337] on link "Get Deal" at bounding box center [738, 347] width 41 height 20
click at [758, 277] on link "Get Deal" at bounding box center [738, 287] width 41 height 20
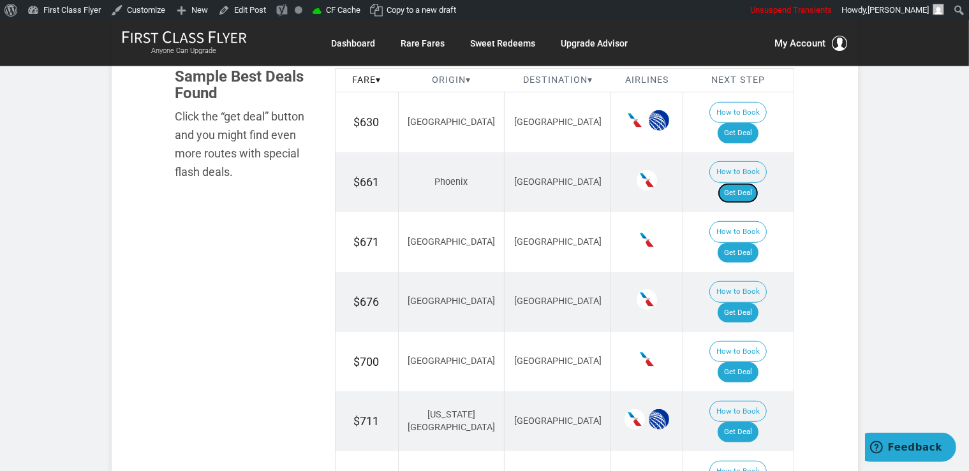
scroll to position [808, 0]
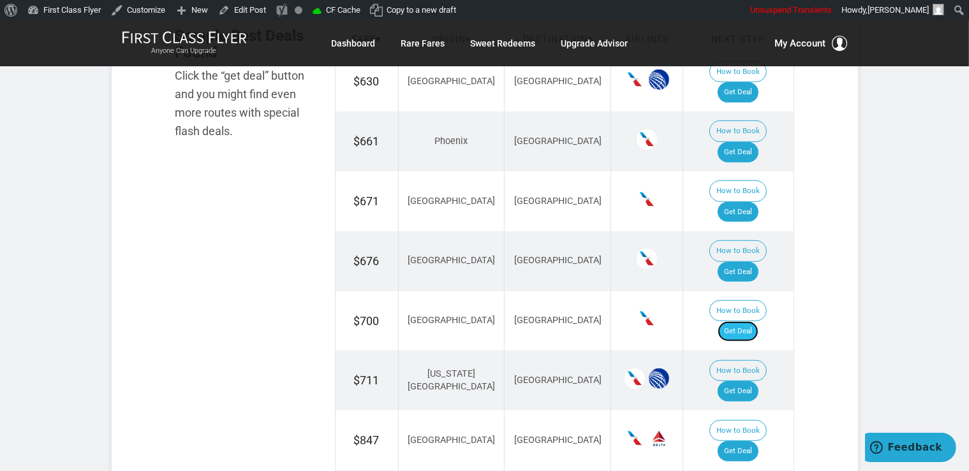
click at [758, 321] on link "Get Deal" at bounding box center [738, 331] width 41 height 20
click at [749, 262] on link "Get Deal" at bounding box center [738, 272] width 41 height 20
click at [758, 381] on link "Get Deal" at bounding box center [738, 391] width 41 height 20
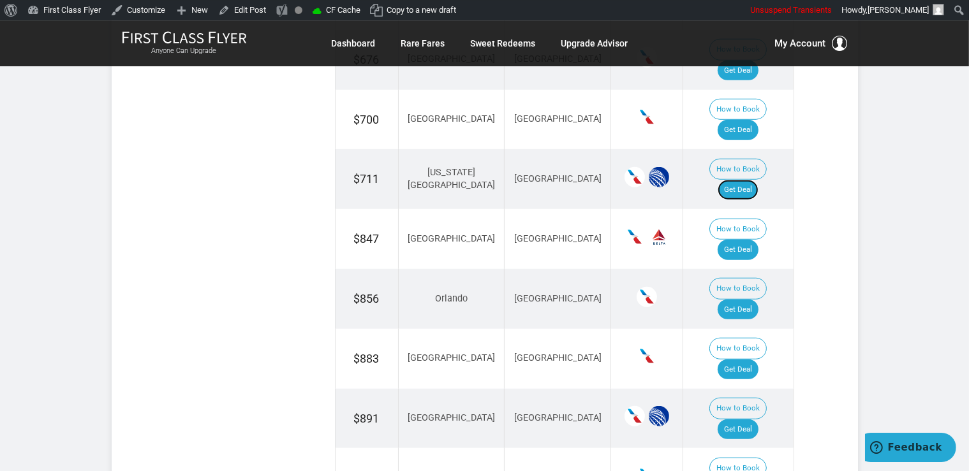
scroll to position [1010, 0]
click at [744, 239] on link "Get Deal" at bounding box center [738, 249] width 41 height 20
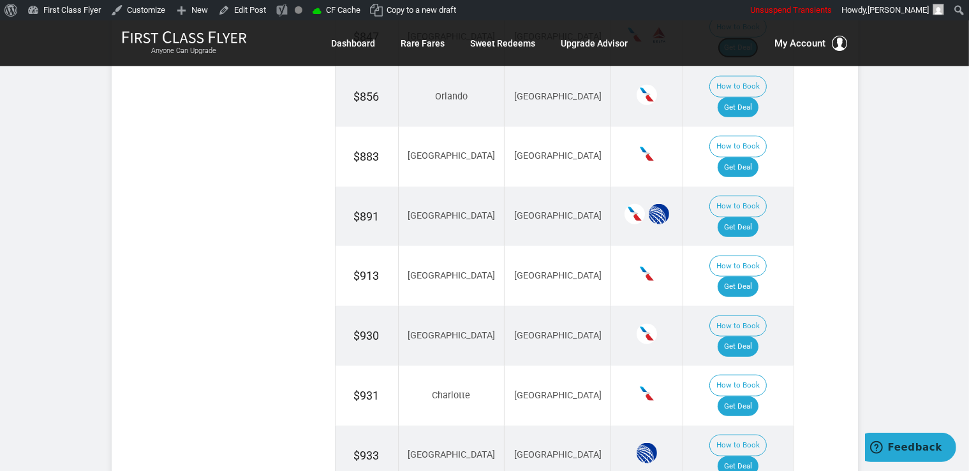
scroll to position [1212, 0]
